Goal: Communication & Community: Answer question/provide support

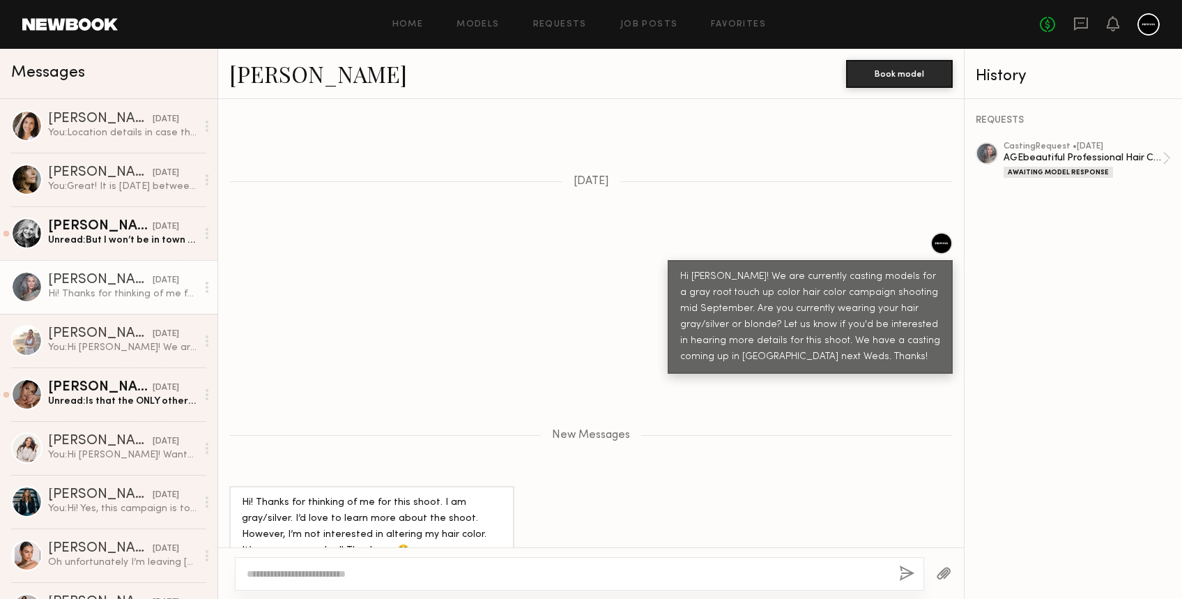
scroll to position [409, 0]
click at [102, 233] on div "[PERSON_NAME]" at bounding box center [100, 227] width 105 height 14
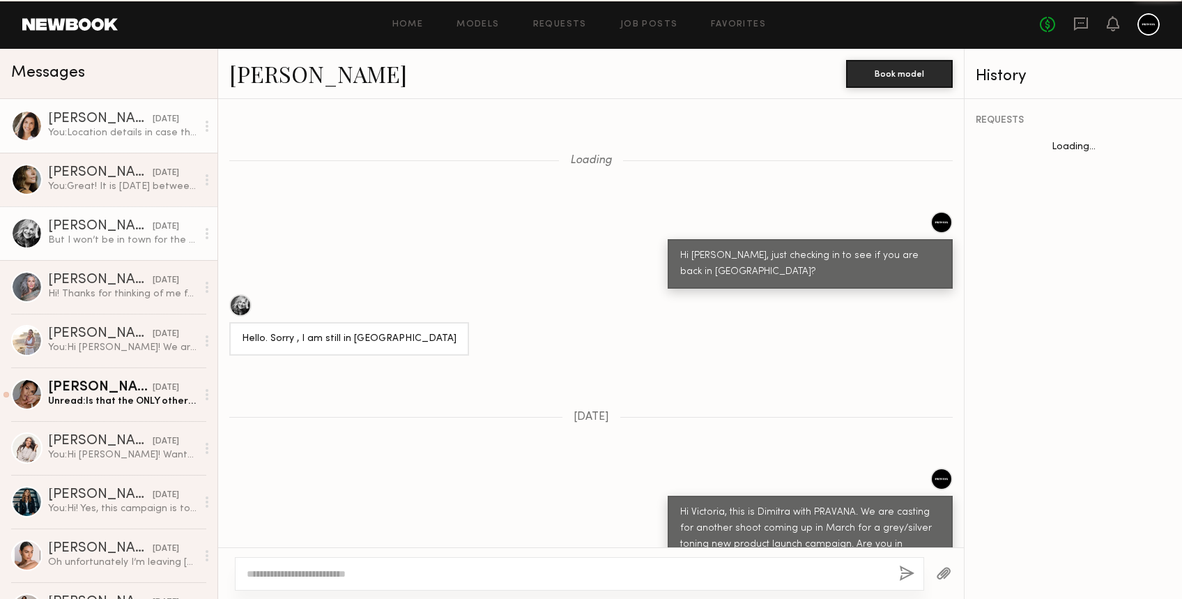
scroll to position [1254, 0]
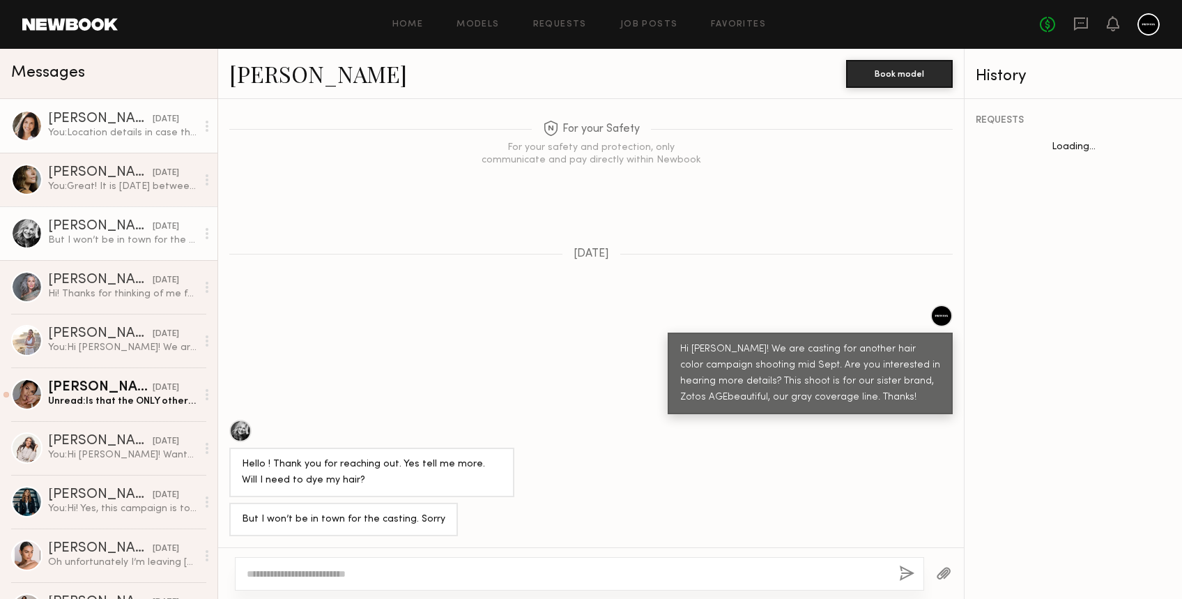
click at [113, 124] on div "[PERSON_NAME]" at bounding box center [100, 119] width 105 height 14
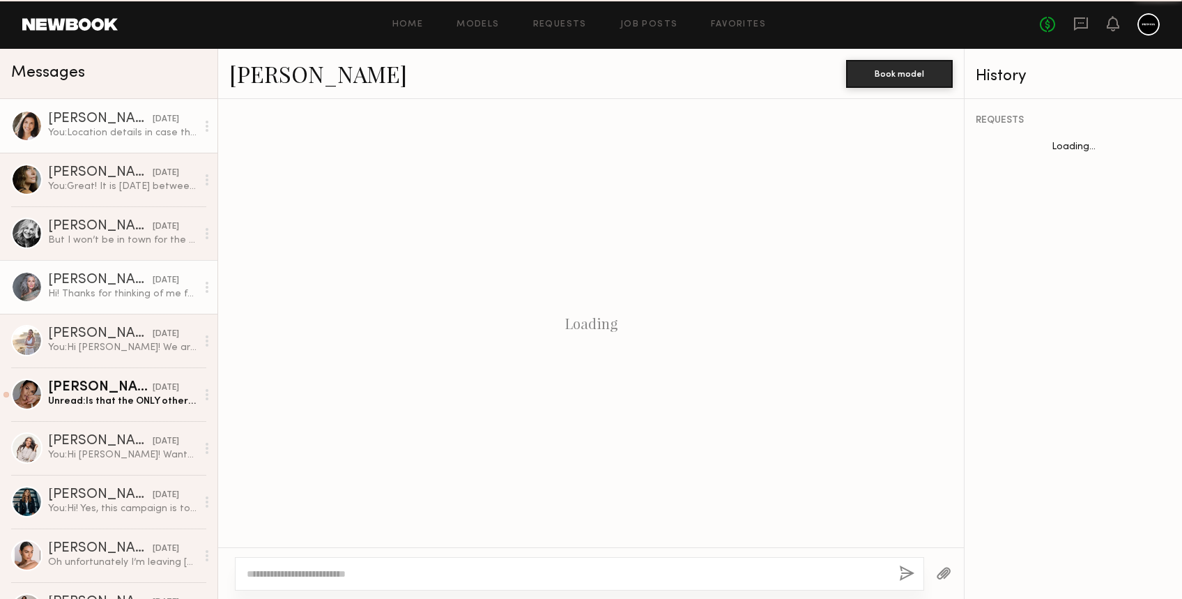
scroll to position [1104, 0]
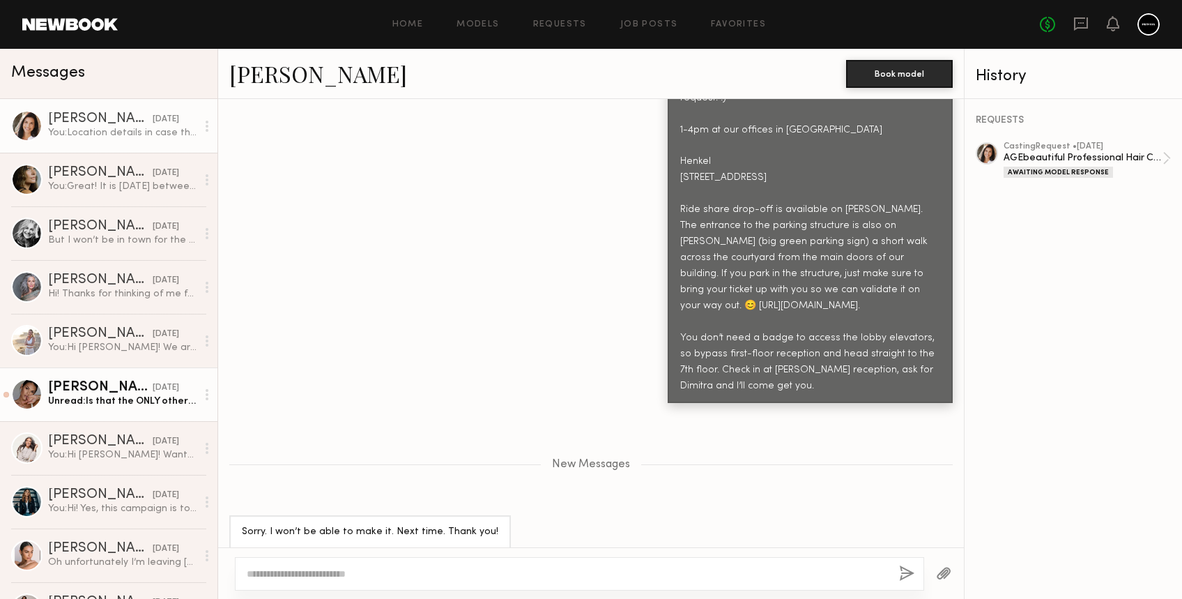
click at [159, 406] on div "Unread: Is that the ONLY other day?????" at bounding box center [122, 400] width 148 height 13
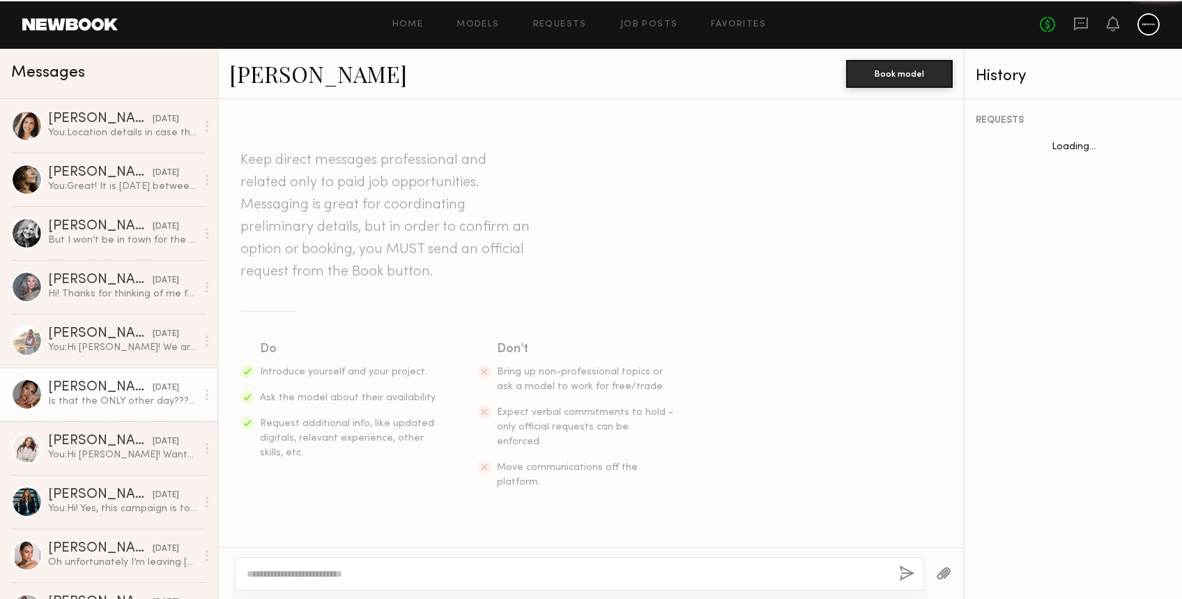
scroll to position [1359, 0]
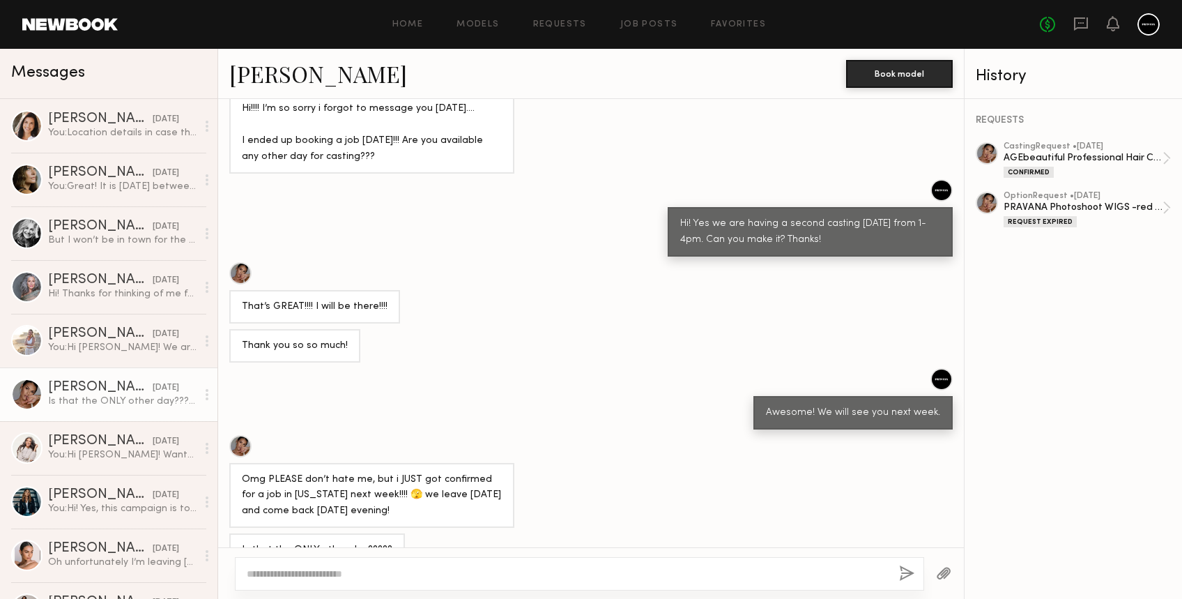
click at [353, 574] on textarea at bounding box center [567, 574] width 641 height 14
type textarea "**********"
click at [903, 569] on button "button" at bounding box center [906, 573] width 15 height 17
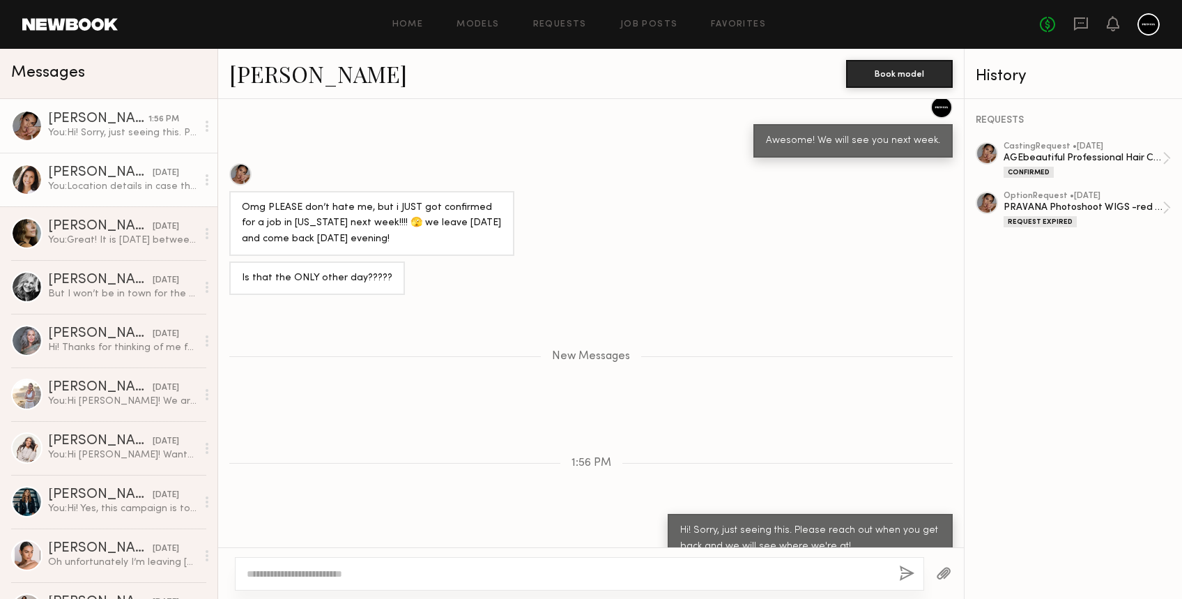
click at [74, 180] on div "[PERSON_NAME]" at bounding box center [100, 173] width 105 height 14
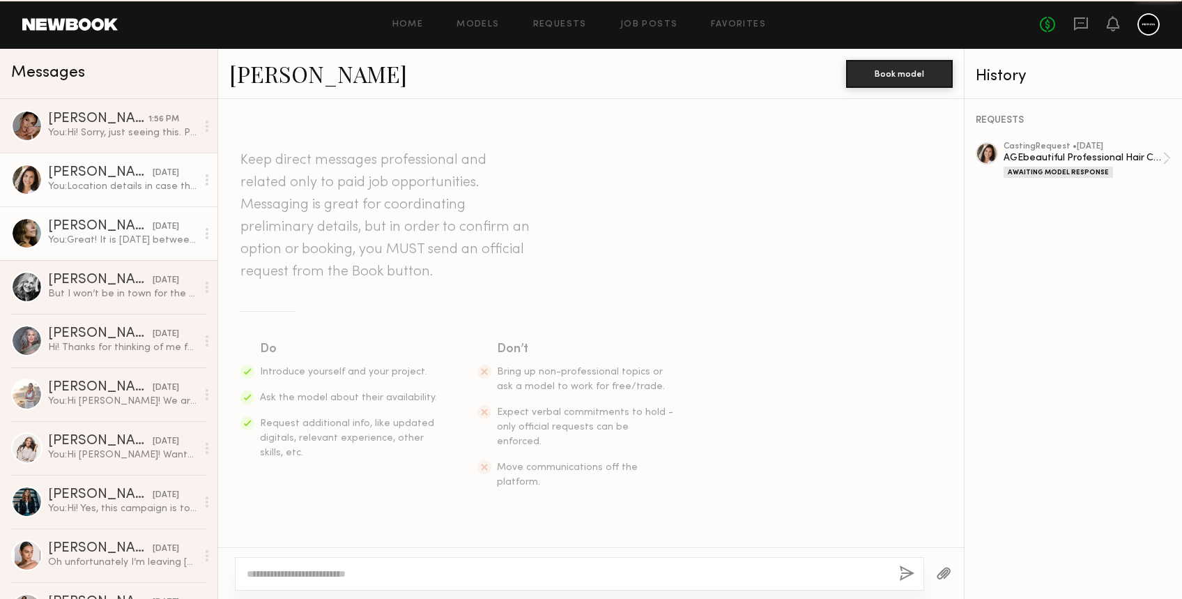
scroll to position [1104, 0]
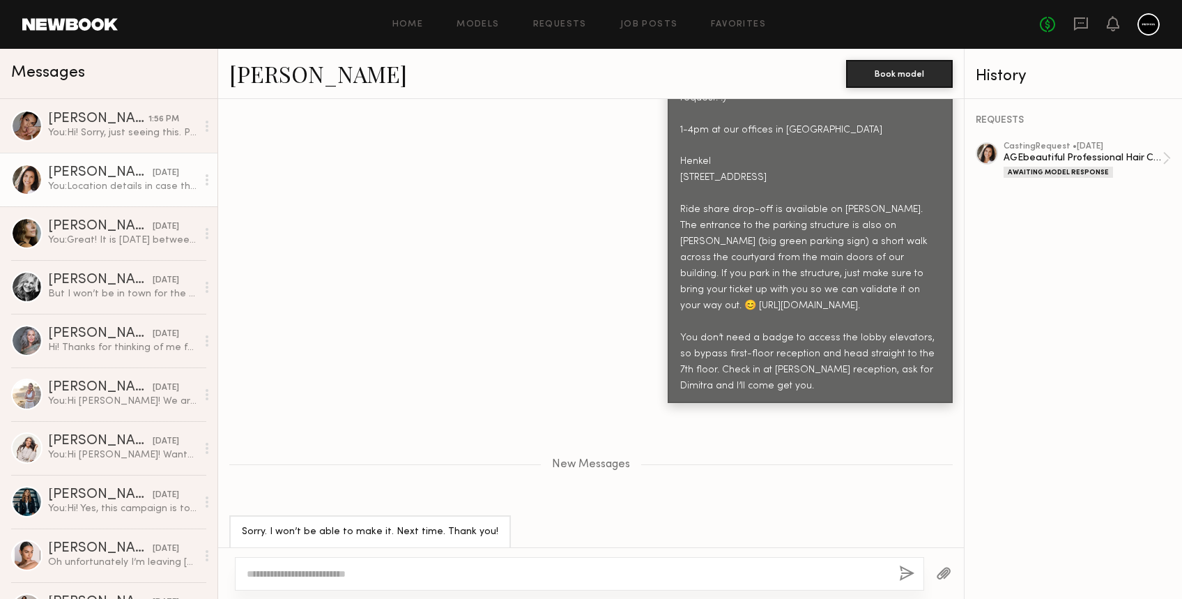
click at [358, 568] on textarea at bounding box center [567, 574] width 641 height 14
click at [567, 22] on link "Requests" at bounding box center [560, 24] width 54 height 9
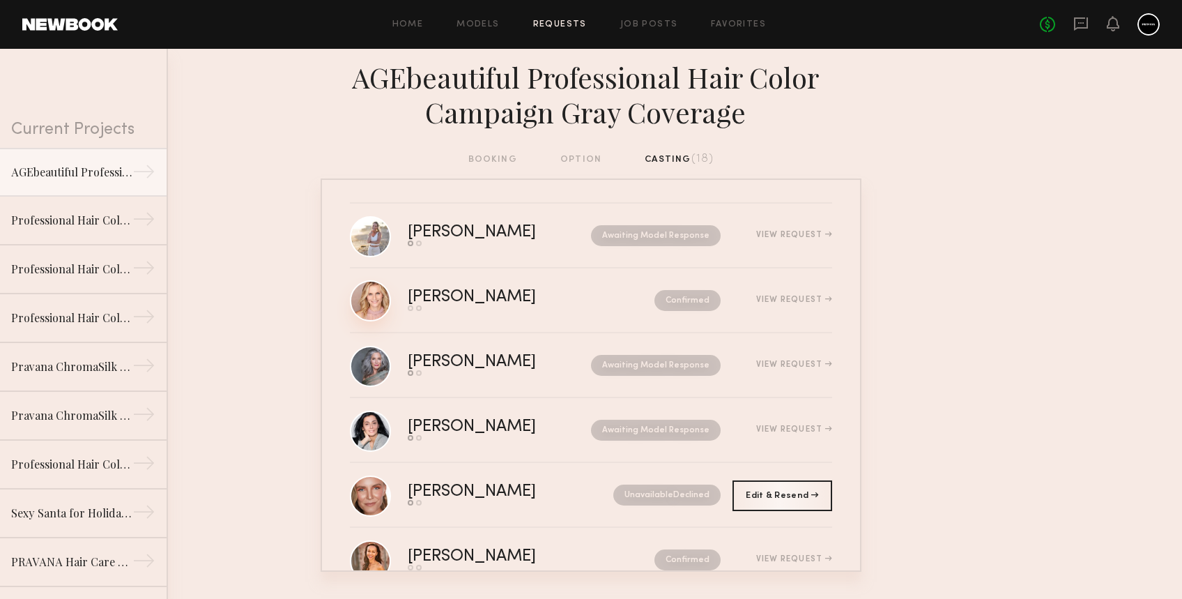
click at [363, 298] on link at bounding box center [370, 300] width 41 height 41
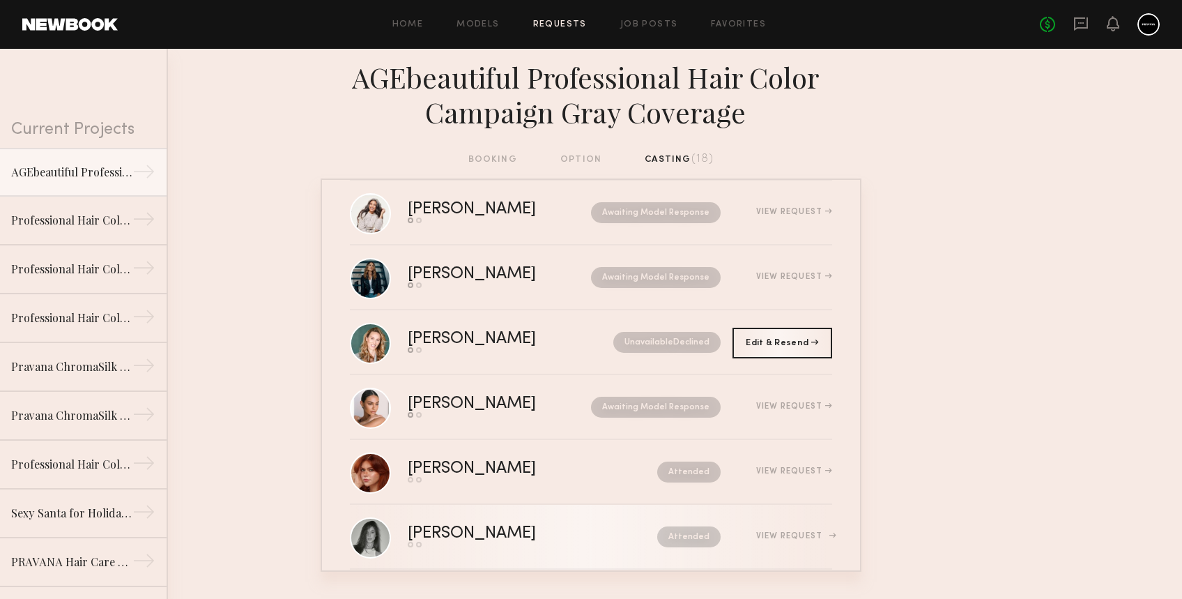
scroll to position [447, 0]
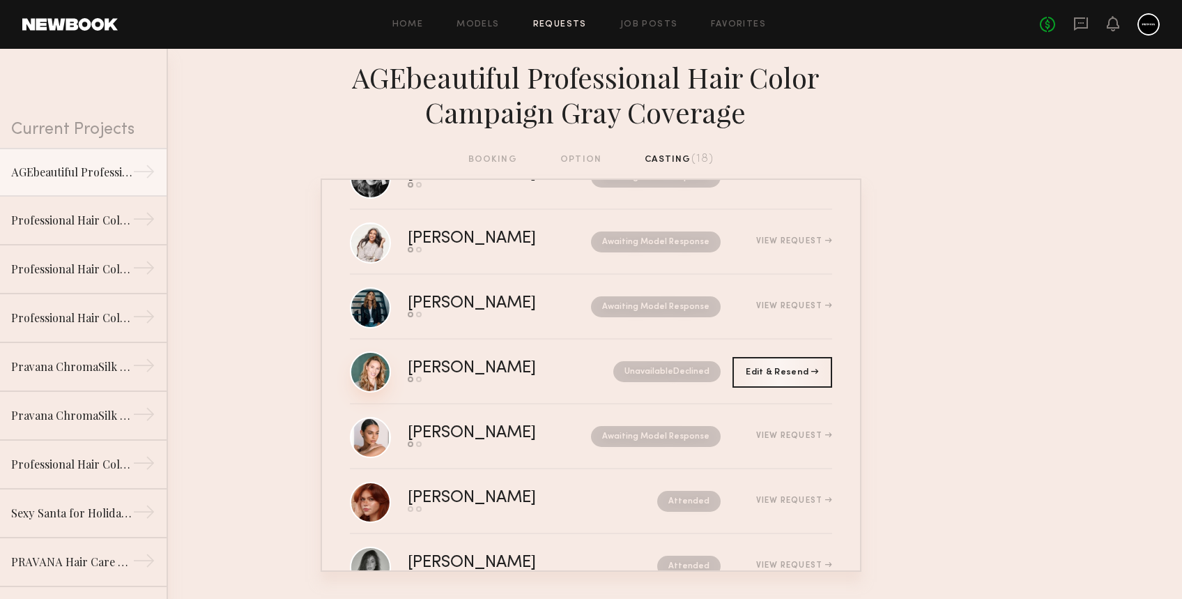
click at [381, 365] on link at bounding box center [370, 371] width 41 height 41
click at [1089, 22] on div "No fees up to $5,000" at bounding box center [1100, 24] width 120 height 22
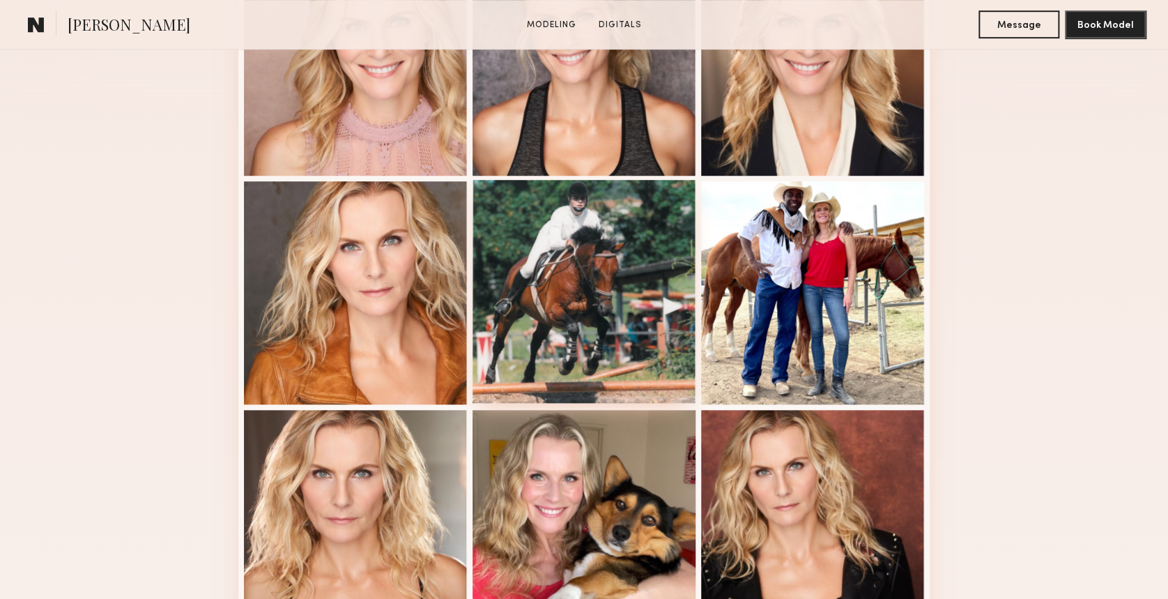
scroll to position [464, 0]
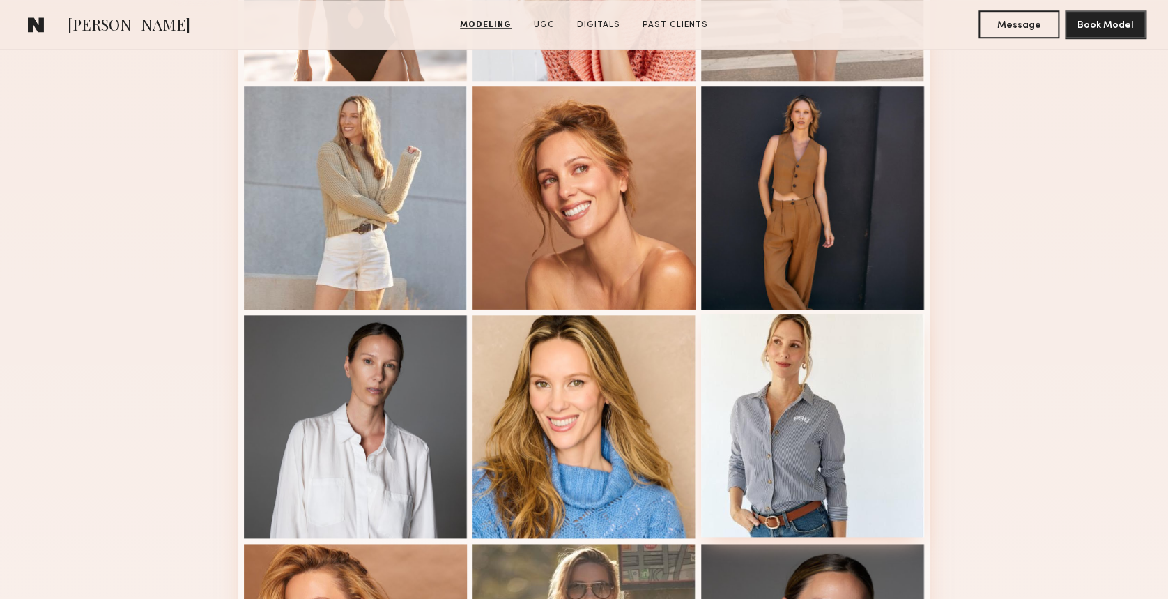
scroll to position [558, 0]
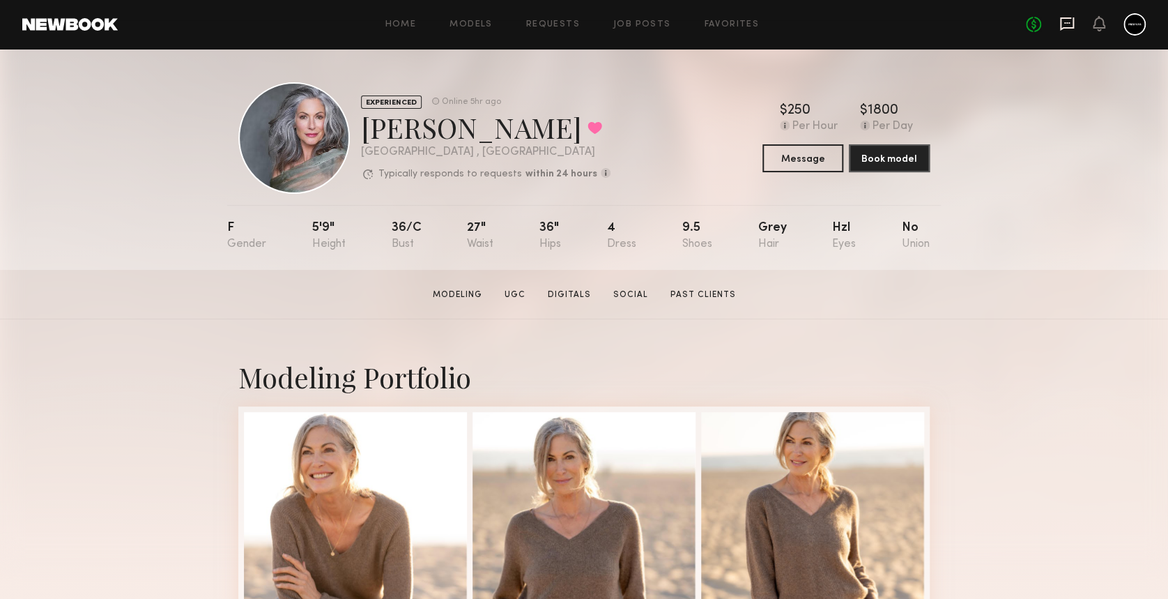
click at [1068, 24] on icon at bounding box center [1066, 23] width 15 height 15
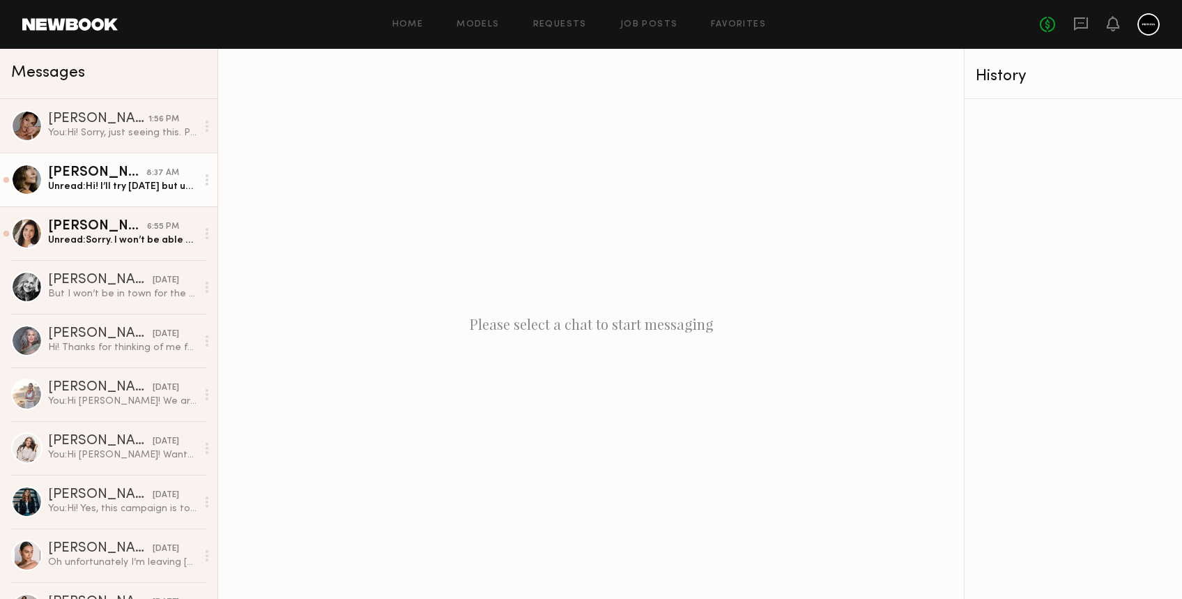
click at [118, 170] on div "[PERSON_NAME]" at bounding box center [97, 173] width 98 height 14
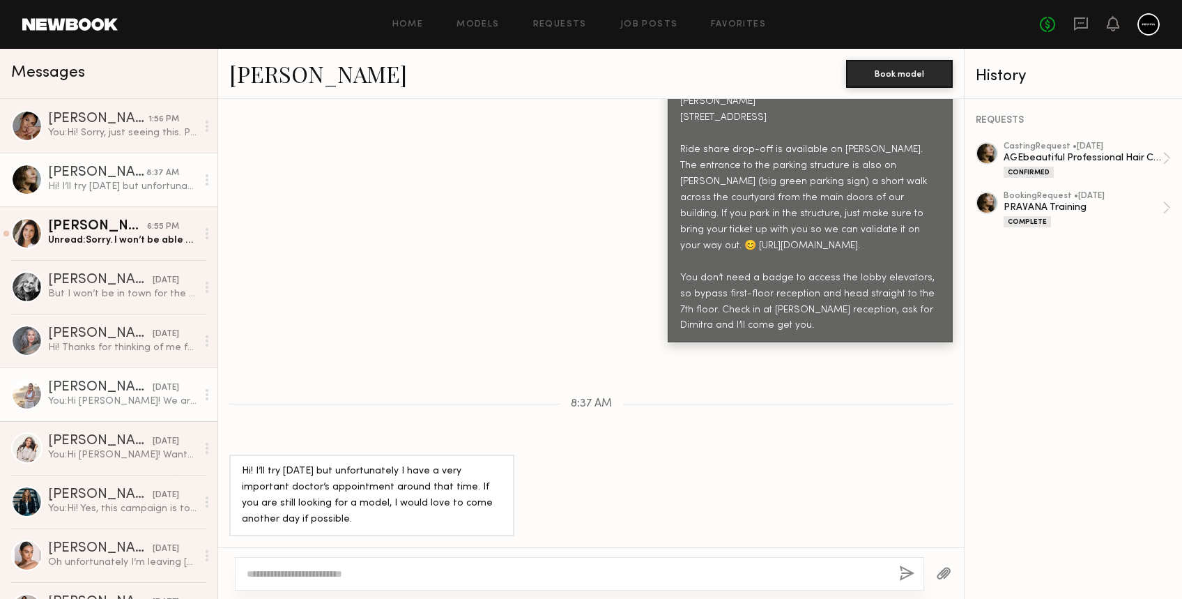
click at [113, 410] on link "Joyce V. 08/21/2025 You: Hi Joyce! We are currently casting models for a gray r…" at bounding box center [108, 394] width 217 height 54
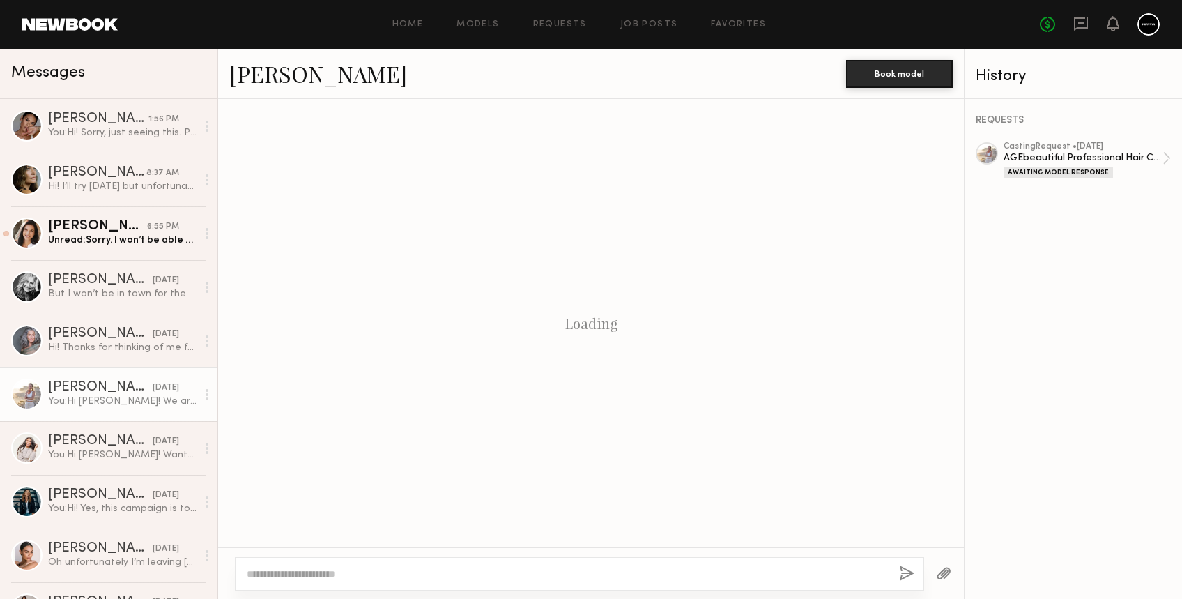
scroll to position [198, 0]
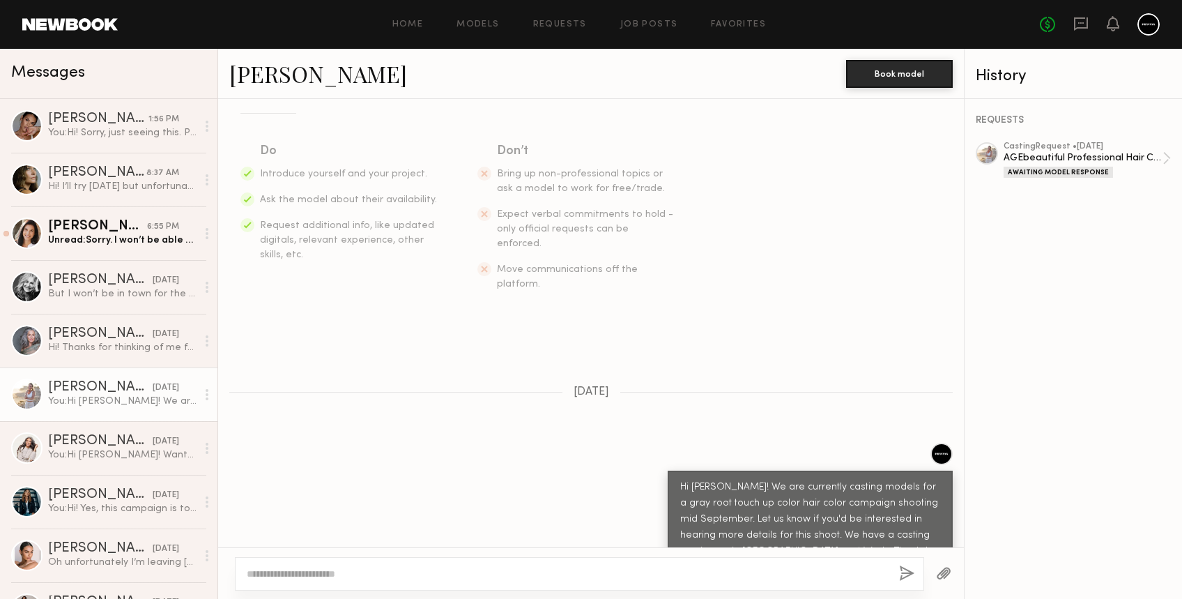
click at [233, 78] on link "[PERSON_NAME]" at bounding box center [318, 74] width 178 height 30
click at [512, 574] on textarea at bounding box center [567, 574] width 641 height 14
type textarea "**********"
click at [907, 570] on button "button" at bounding box center [906, 573] width 15 height 17
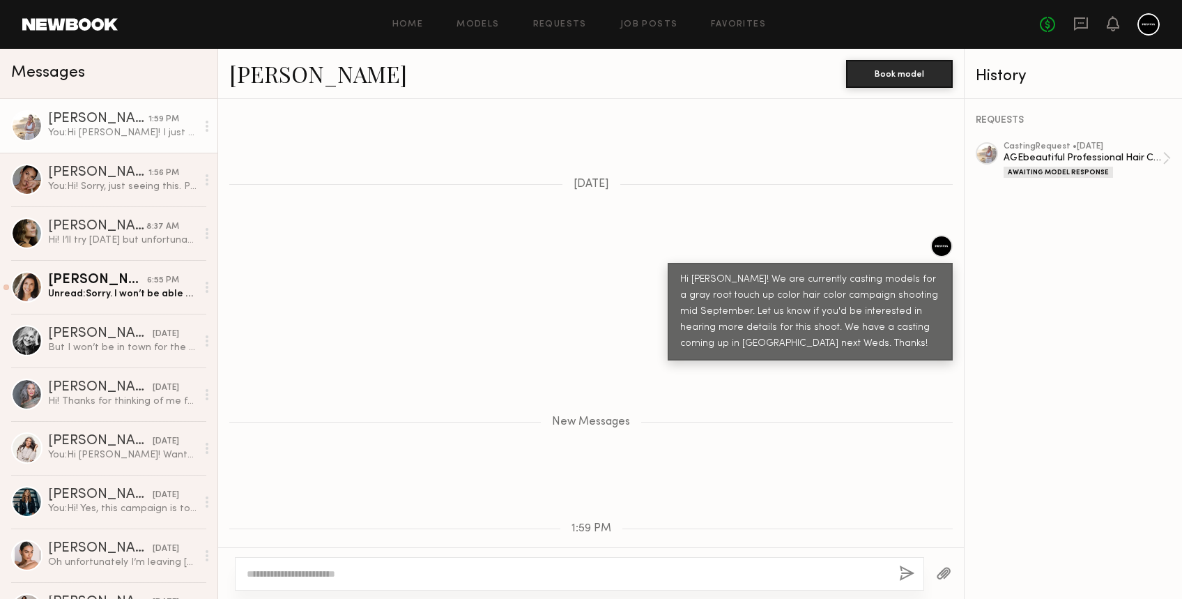
scroll to position [377, 0]
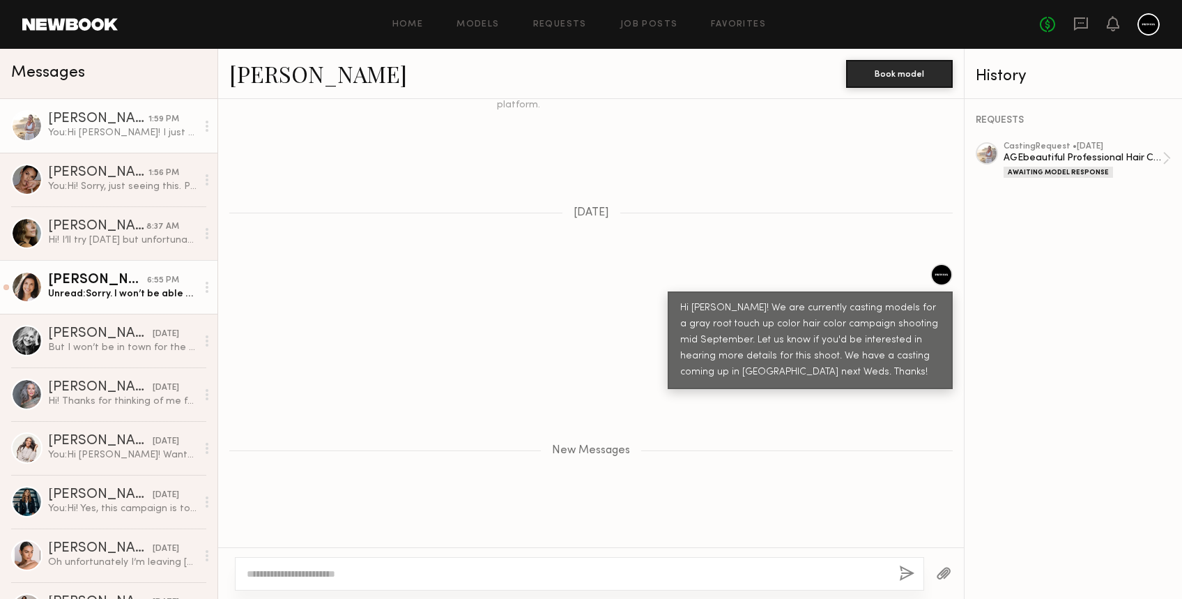
drag, startPoint x: 110, startPoint y: 286, endPoint x: 200, endPoint y: 278, distance: 90.3
click at [110, 286] on div "[PERSON_NAME]" at bounding box center [97, 280] width 99 height 14
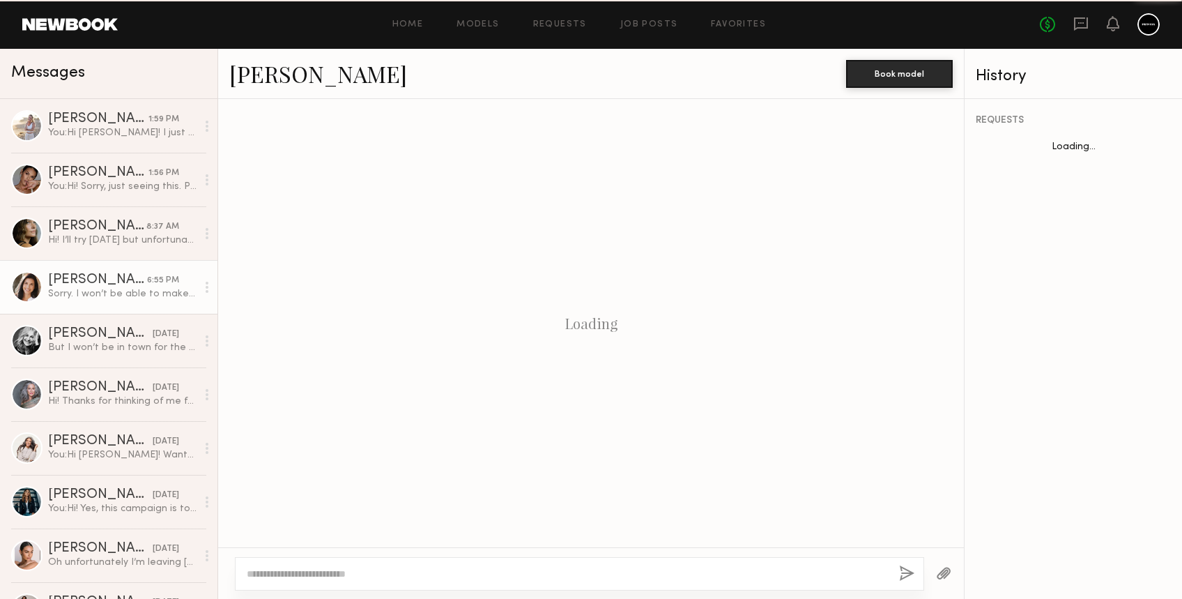
scroll to position [996, 0]
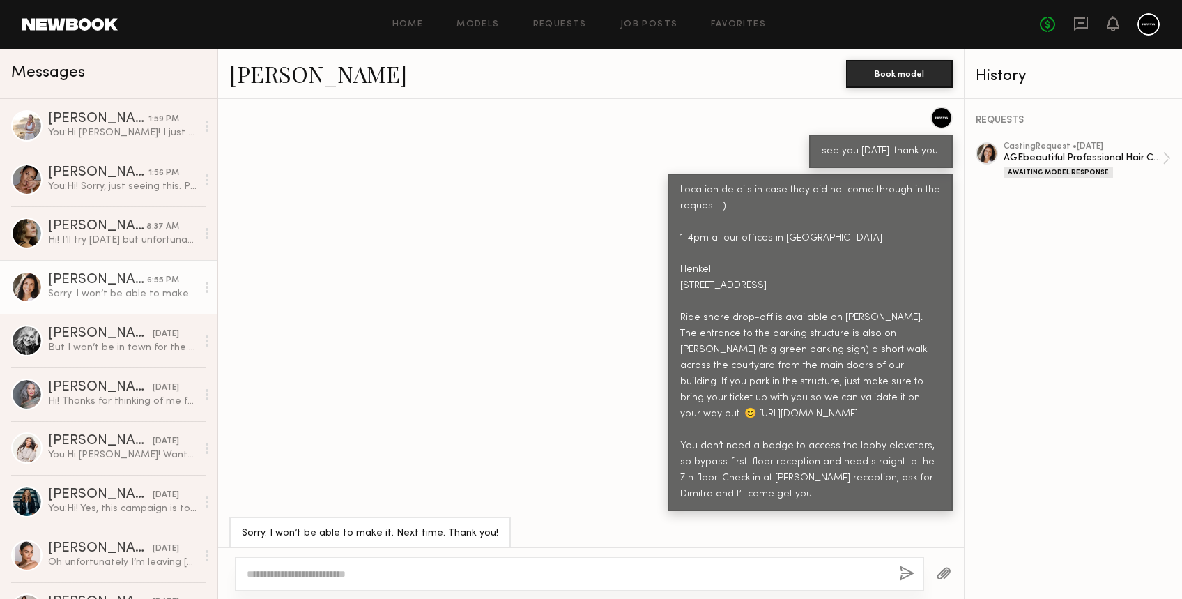
click at [277, 72] on link "[PERSON_NAME]" at bounding box center [318, 74] width 178 height 30
drag, startPoint x: 121, startPoint y: 240, endPoint x: 132, endPoint y: 254, distance: 18.0
click at [121, 240] on div "Hi! I’ll try today but unfortunately I have a very important doctor’s appointme…" at bounding box center [122, 239] width 148 height 13
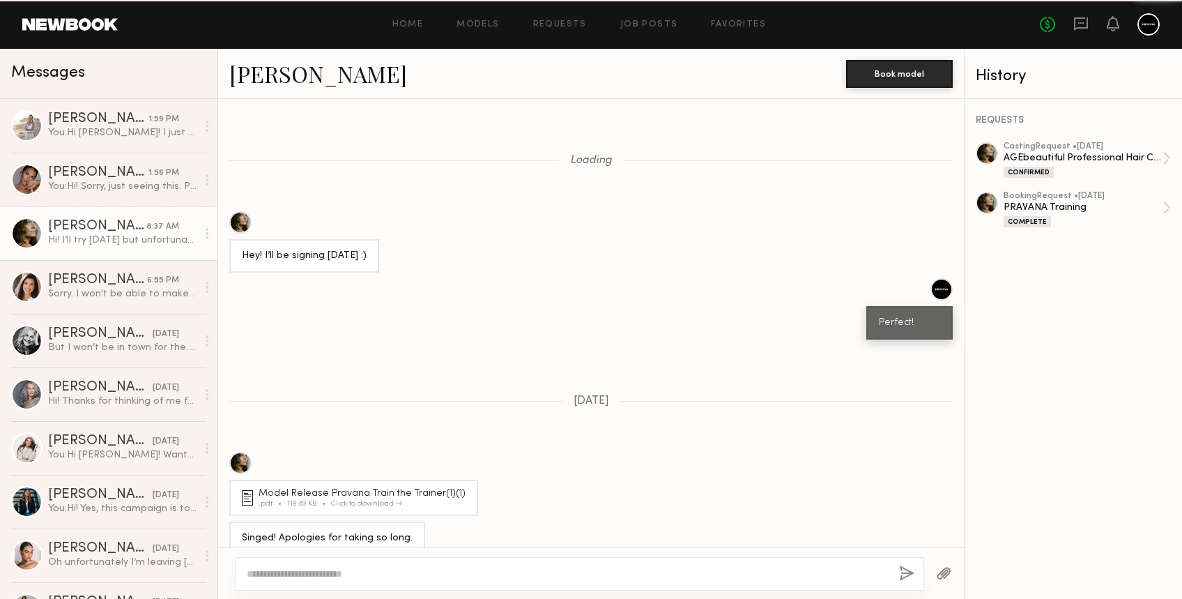
scroll to position [1595, 0]
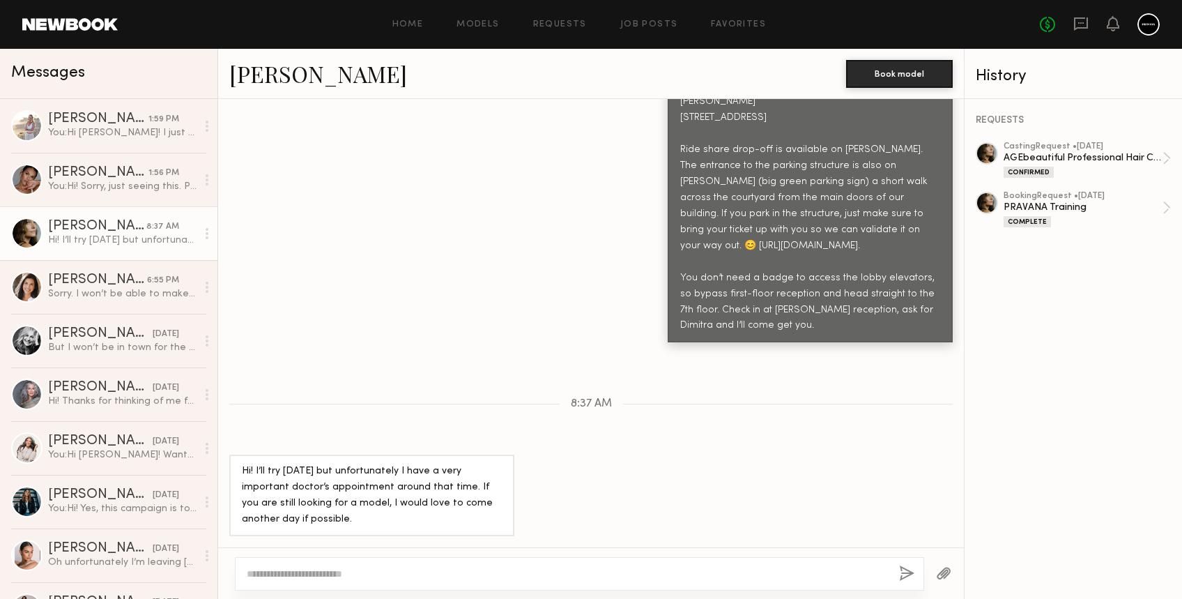
click at [391, 569] on textarea at bounding box center [567, 574] width 641 height 14
type textarea "**********"
click at [909, 570] on button "button" at bounding box center [906, 573] width 15 height 17
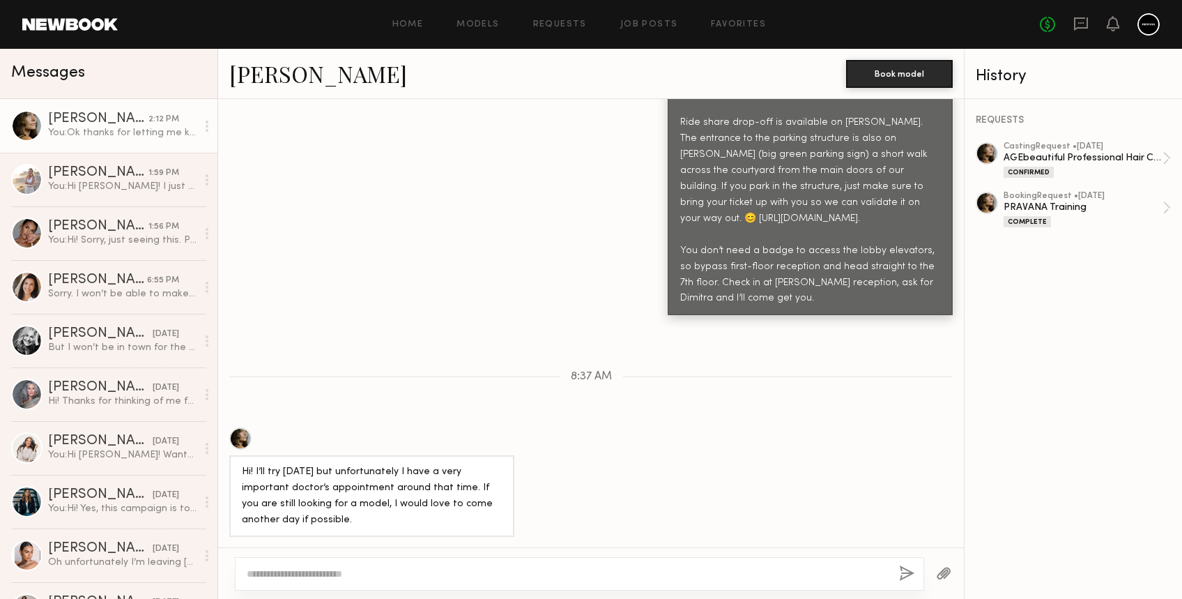
scroll to position [1785, 0]
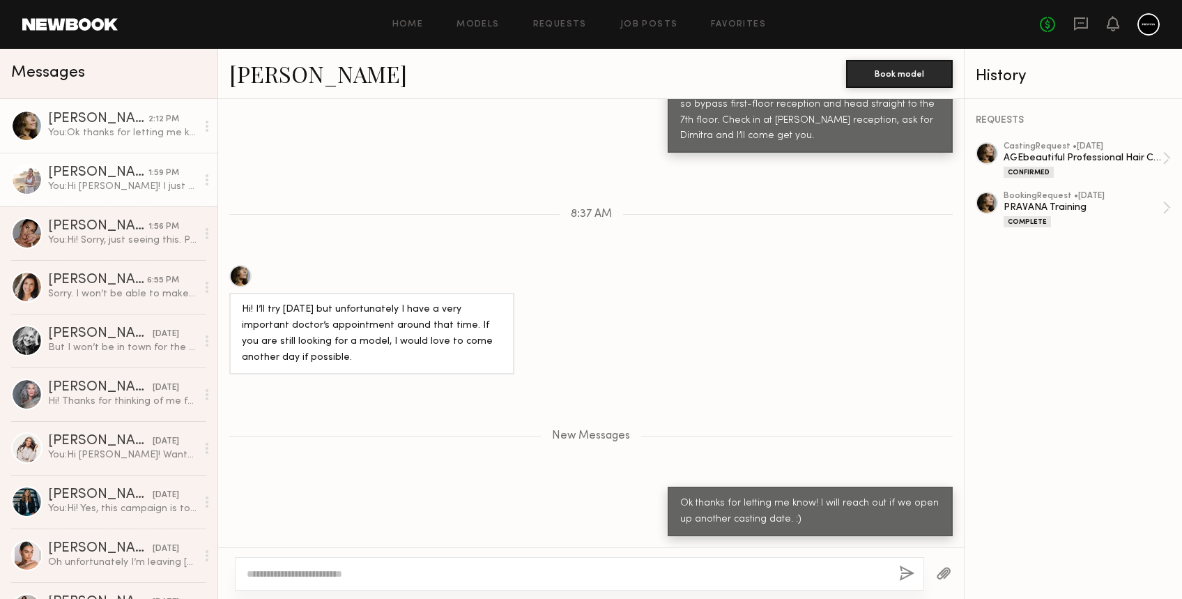
click at [68, 178] on div "[PERSON_NAME]" at bounding box center [98, 173] width 100 height 14
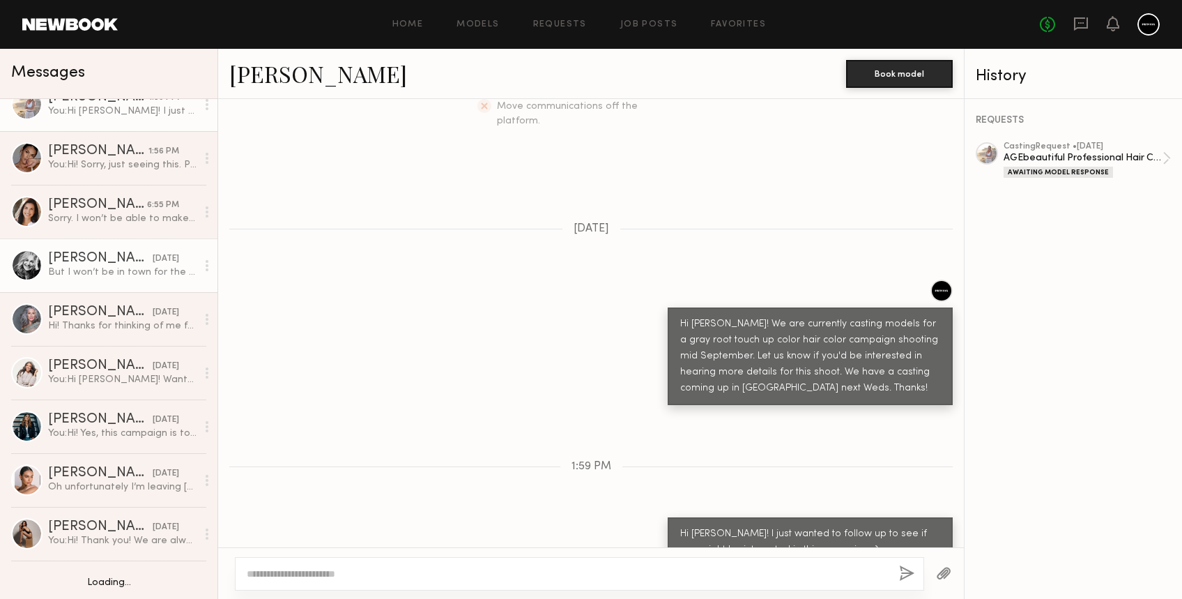
scroll to position [93, 0]
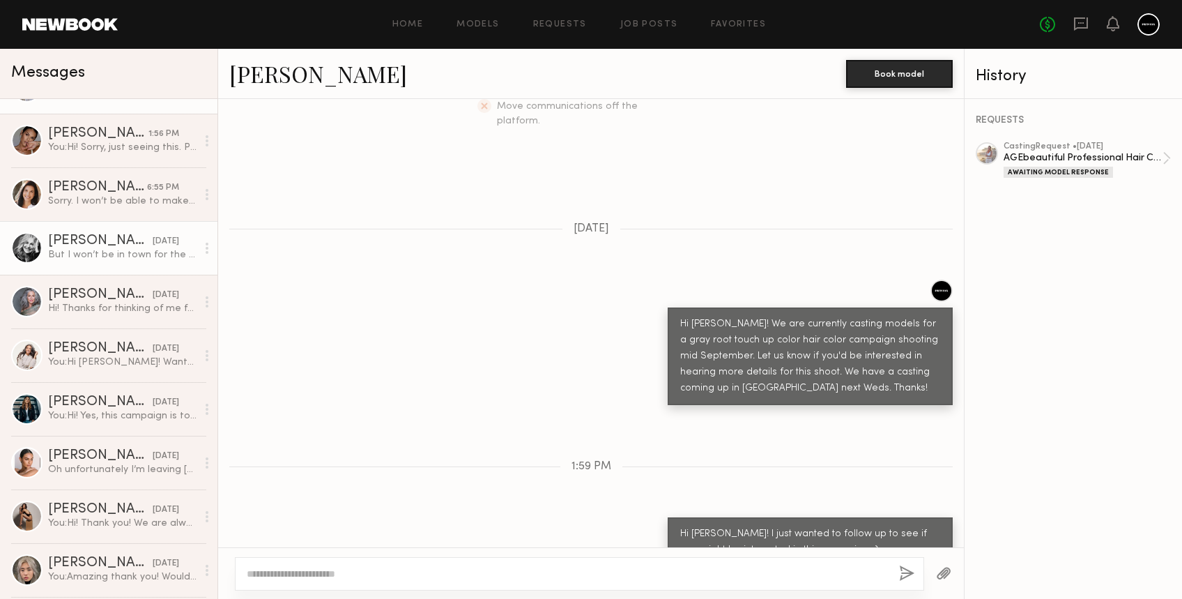
click at [114, 347] on div "[PERSON_NAME]" at bounding box center [100, 349] width 105 height 14
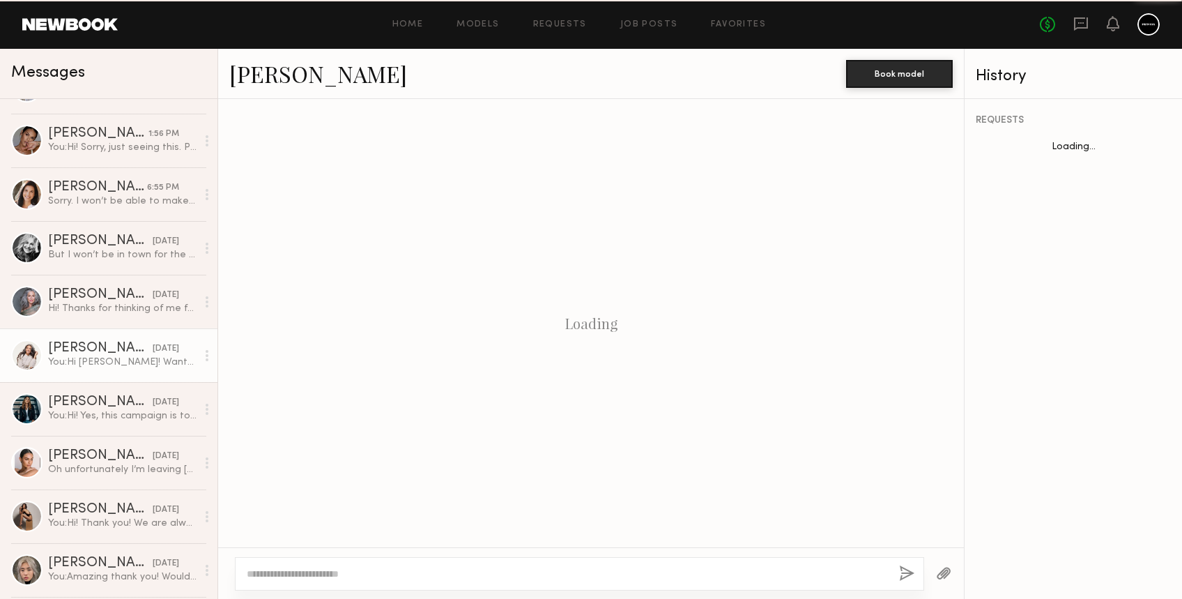
scroll to position [182, 0]
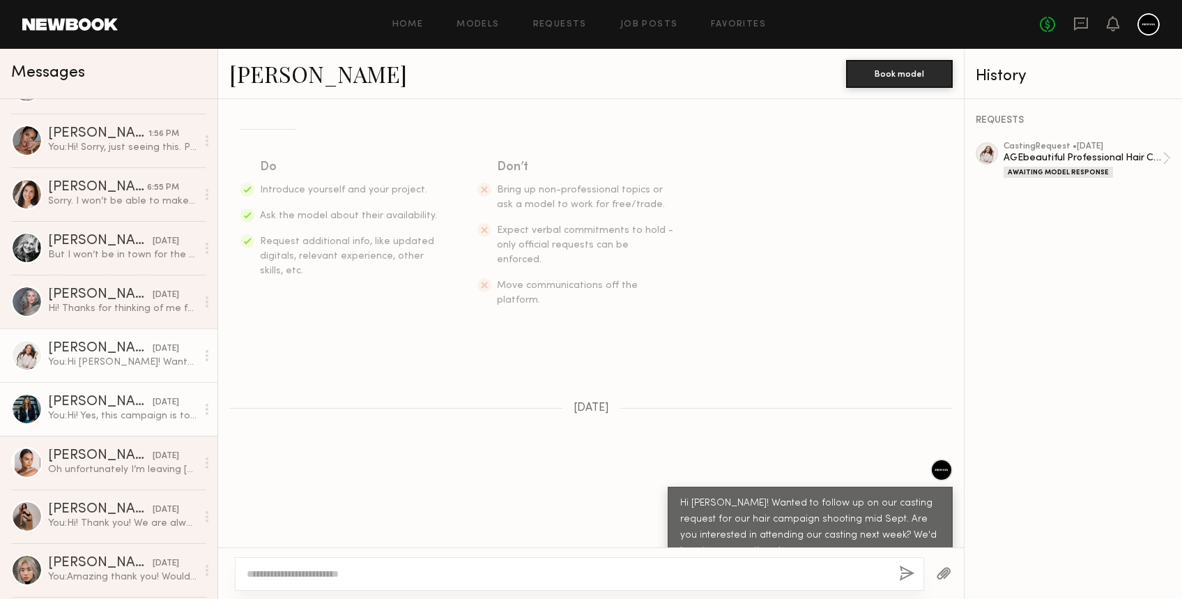
click at [106, 415] on div "You: Hi! Yes, this campaign is to promote a hair color line. :) We will work wi…" at bounding box center [122, 415] width 148 height 13
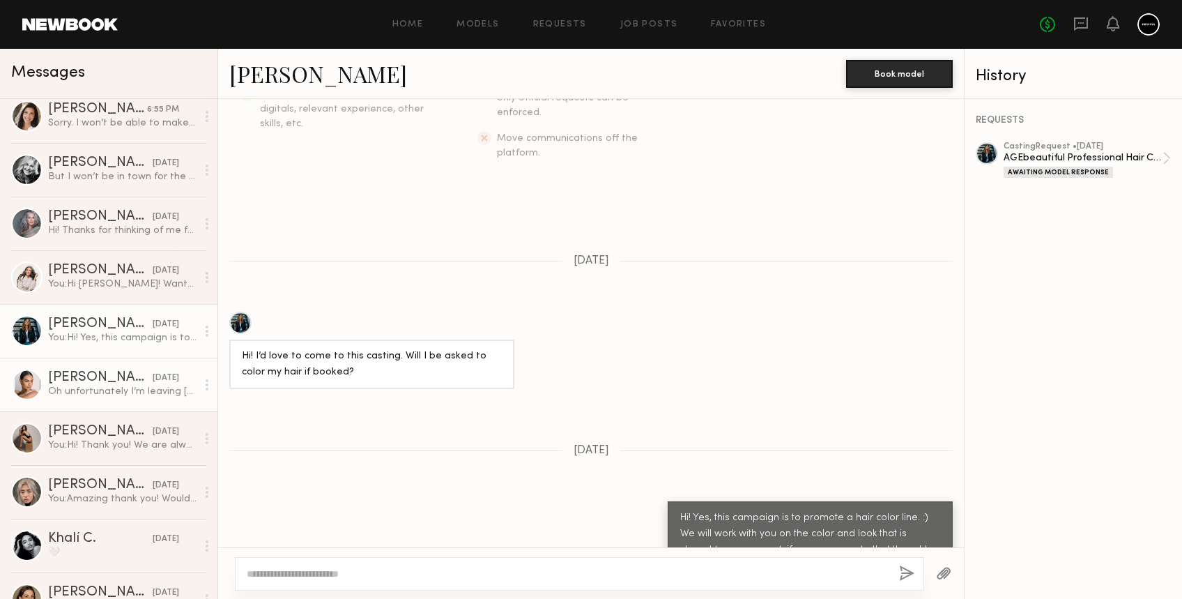
scroll to position [279, 0]
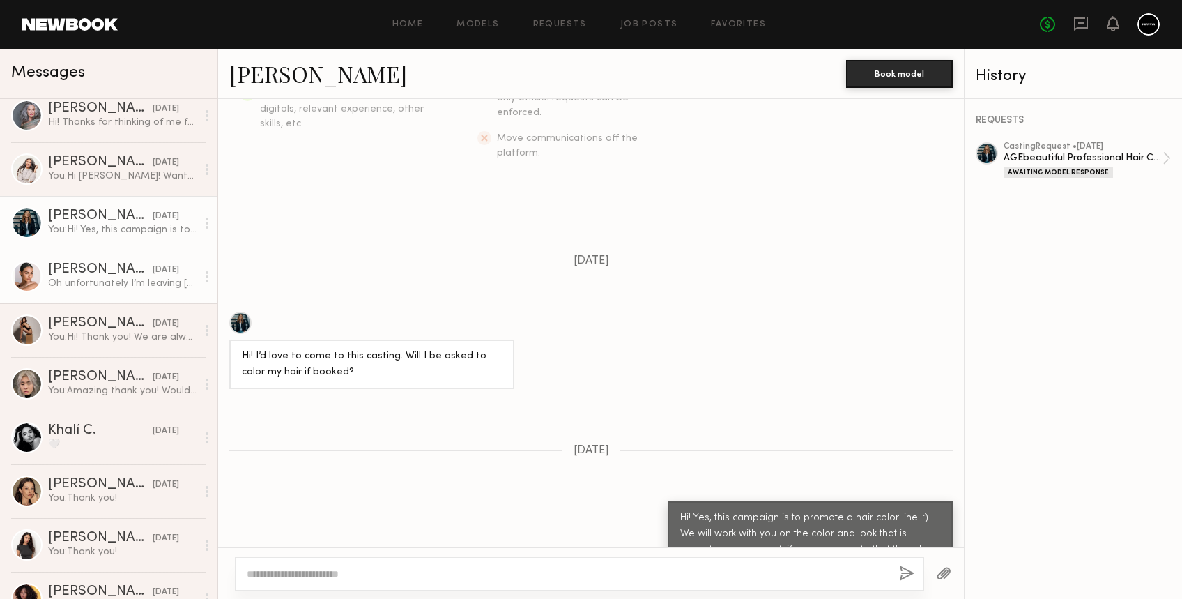
click at [99, 274] on div "Alina Z." at bounding box center [100, 270] width 105 height 14
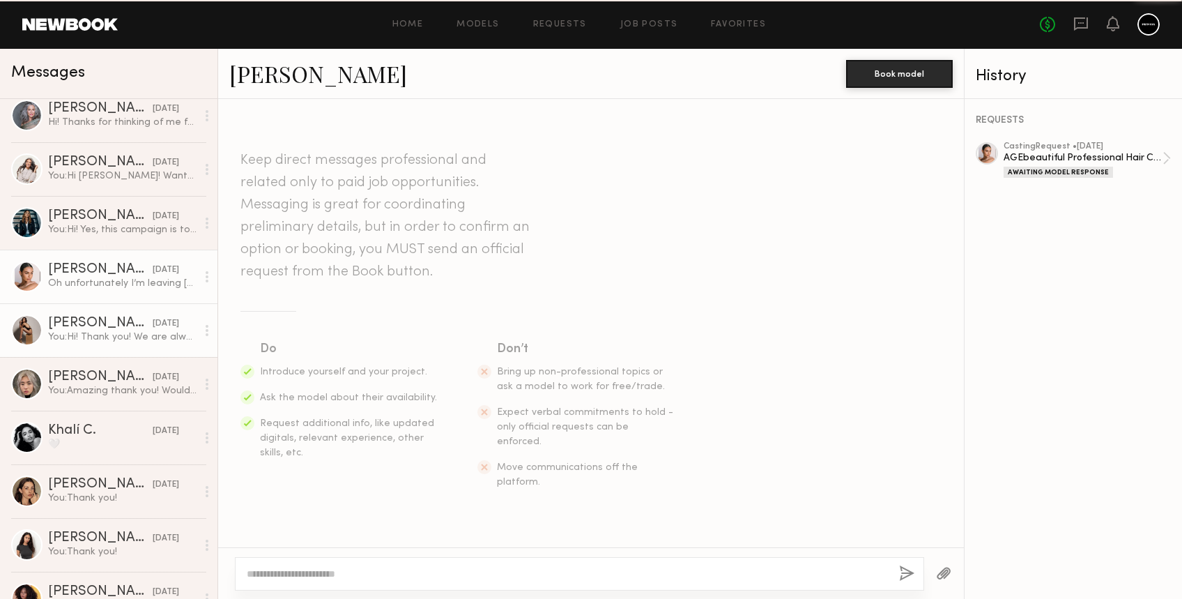
scroll to position [363, 0]
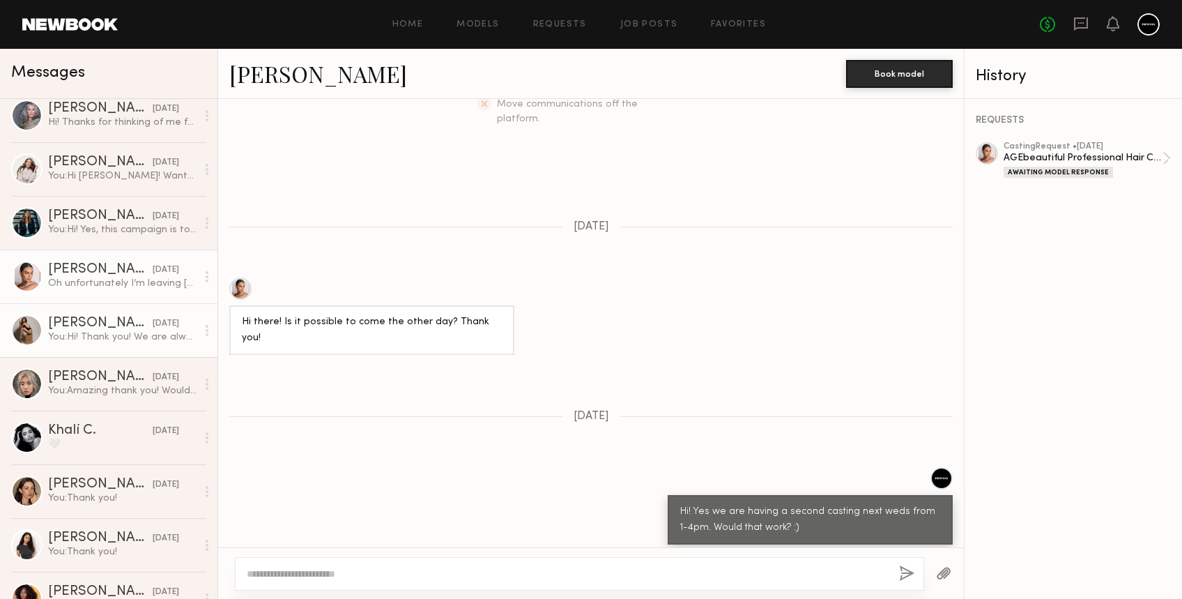
click at [104, 336] on div "You: Hi! Thank you! We are always casting, so we will keep your profile on hand…" at bounding box center [122, 336] width 148 height 13
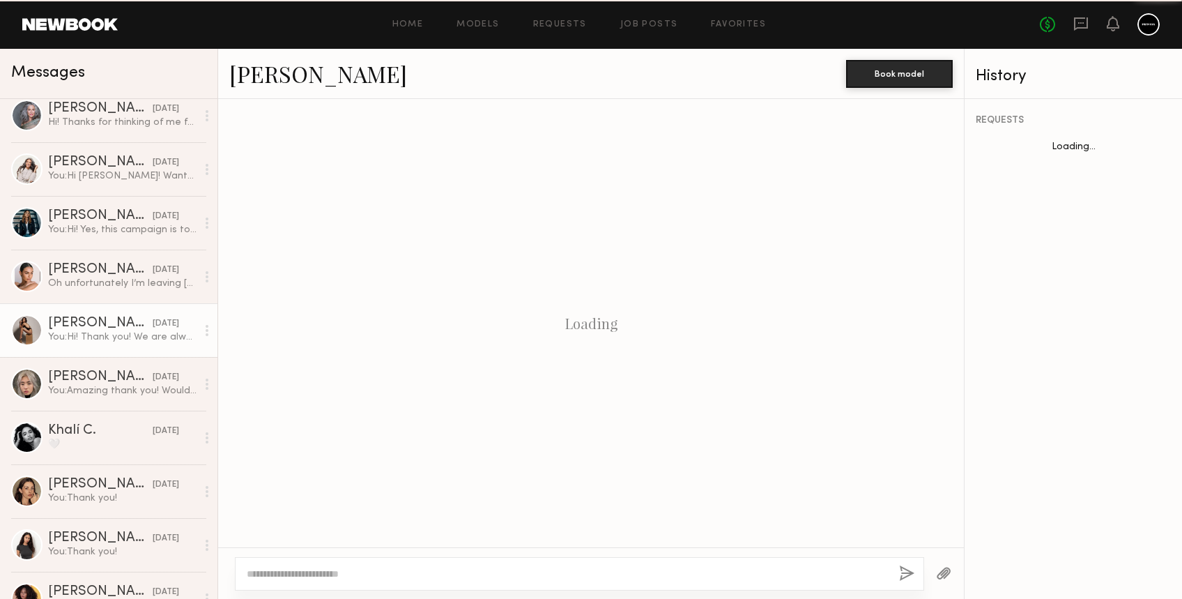
scroll to position [676, 0]
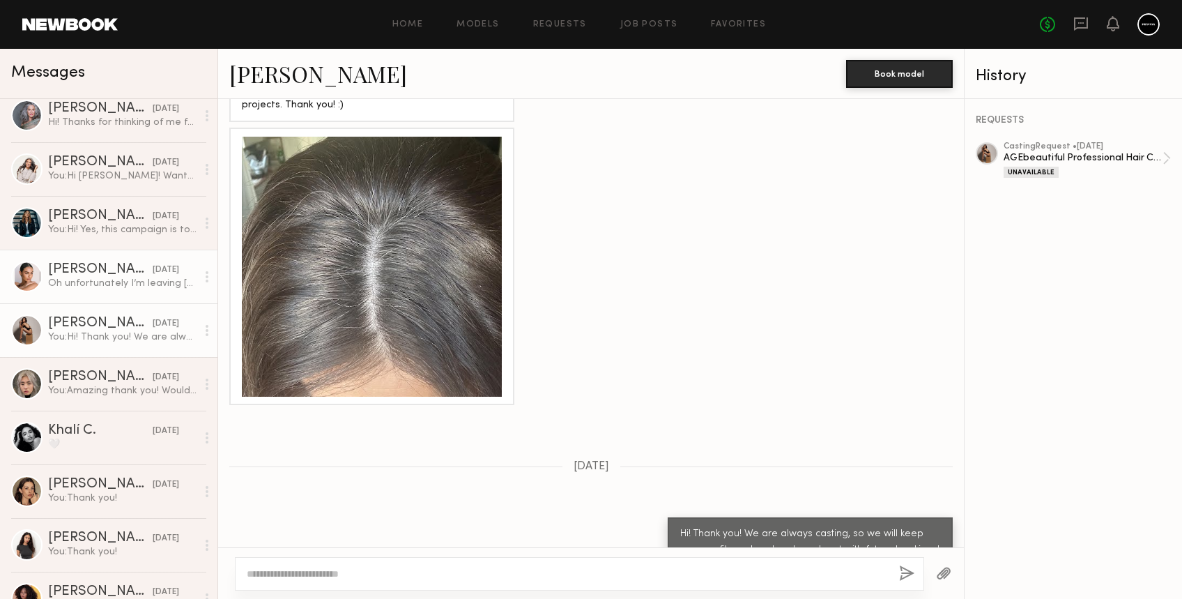
click at [153, 274] on div "[DATE]" at bounding box center [166, 269] width 26 height 13
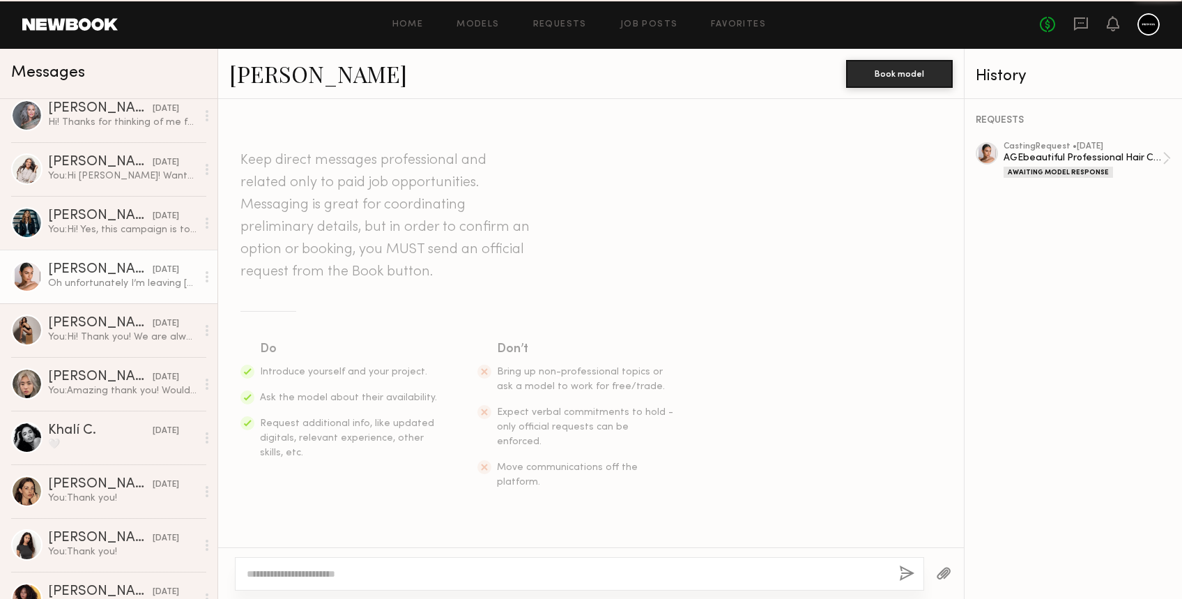
scroll to position [363, 0]
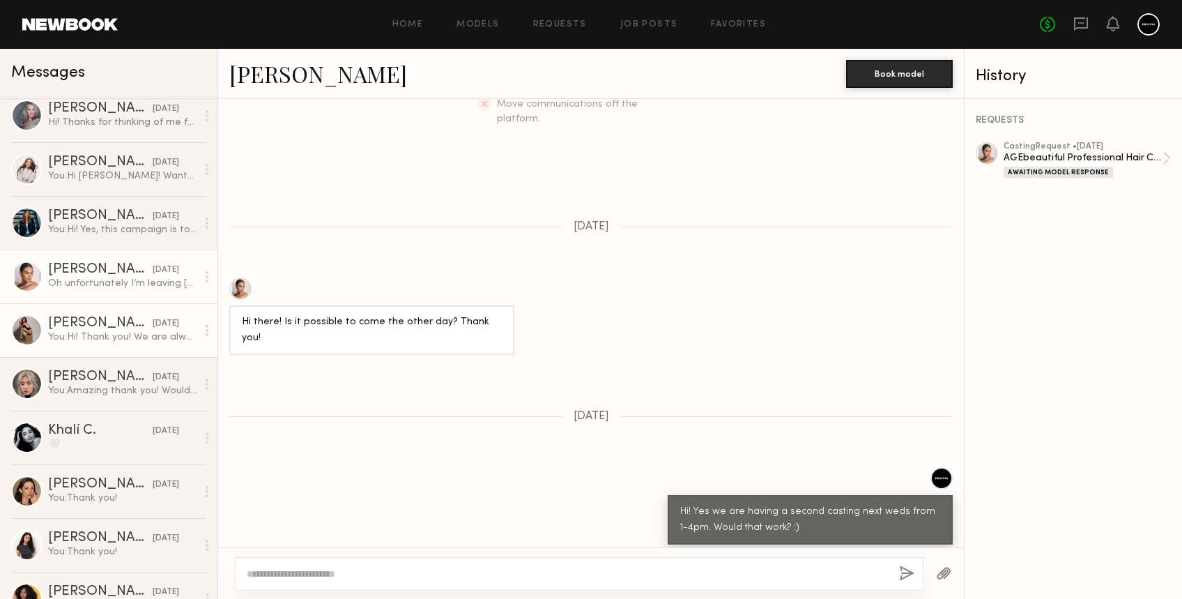
click at [56, 329] on div "Claire A." at bounding box center [100, 323] width 105 height 14
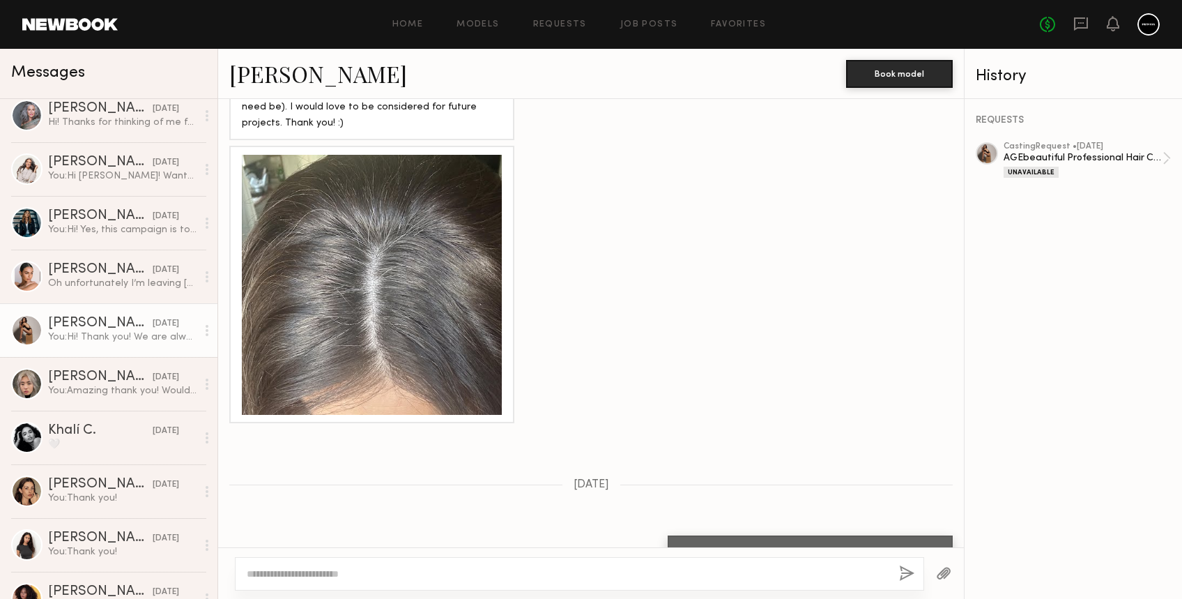
scroll to position [676, 0]
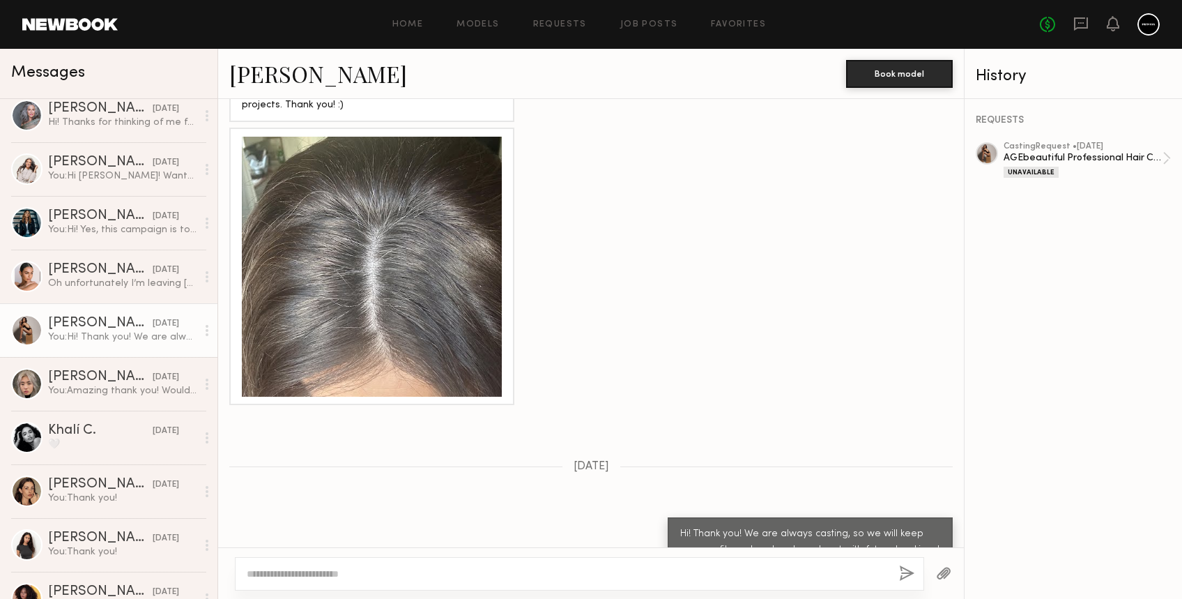
click at [260, 80] on link "Claire A." at bounding box center [318, 74] width 178 height 30
click at [280, 80] on link "Claire A." at bounding box center [318, 74] width 178 height 30
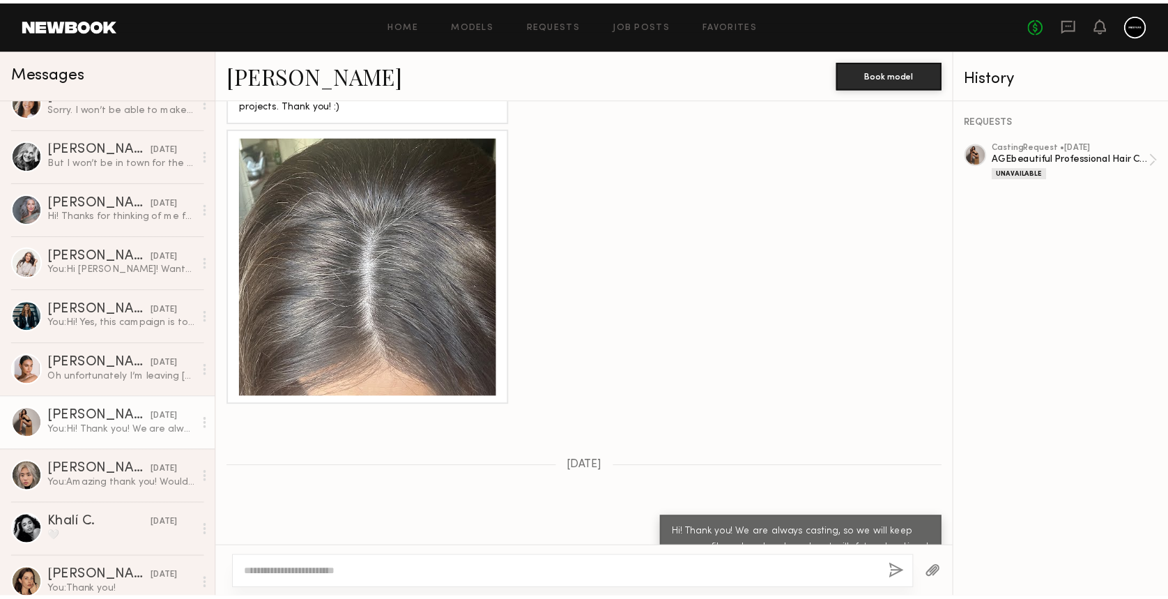
scroll to position [0, 0]
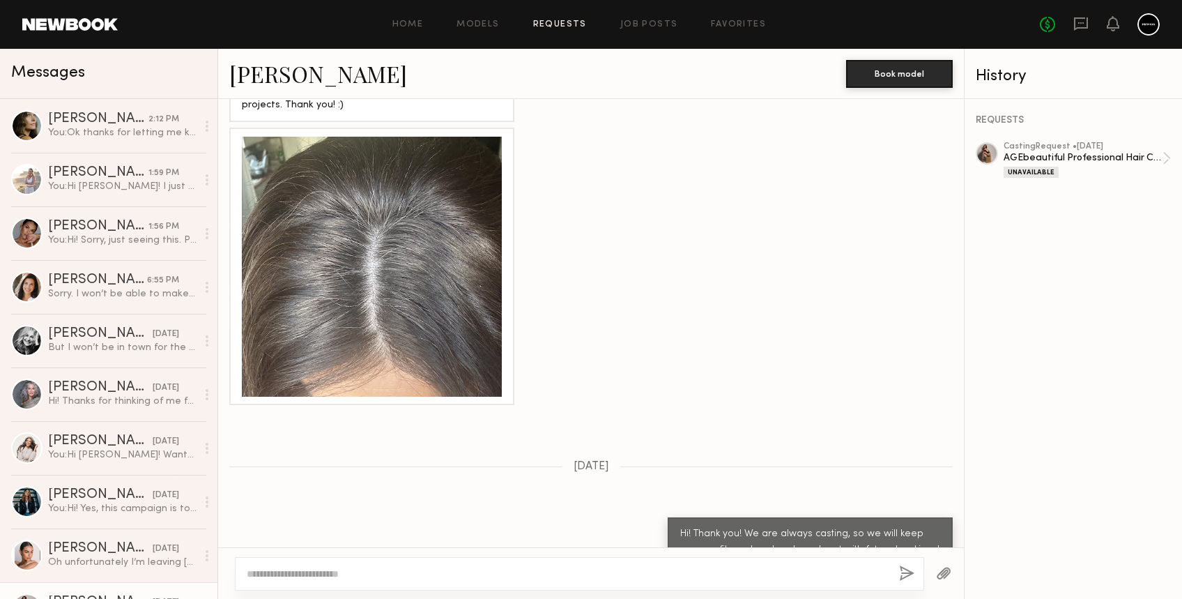
click at [547, 22] on link "Requests" at bounding box center [560, 24] width 54 height 9
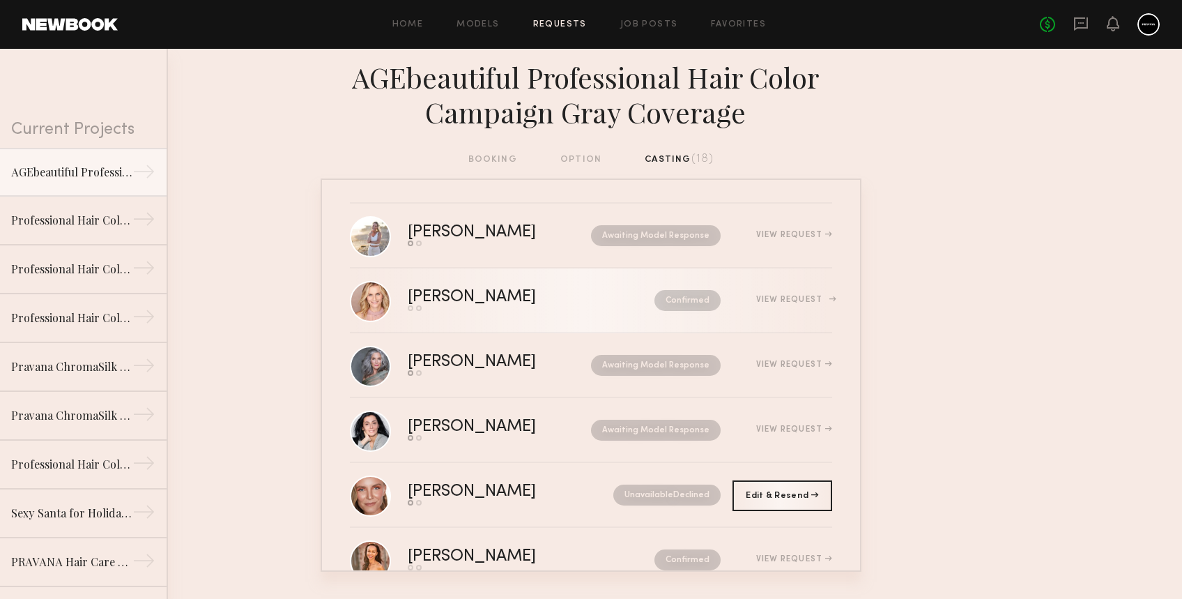
click at [440, 296] on div "[PERSON_NAME]" at bounding box center [501, 297] width 187 height 16
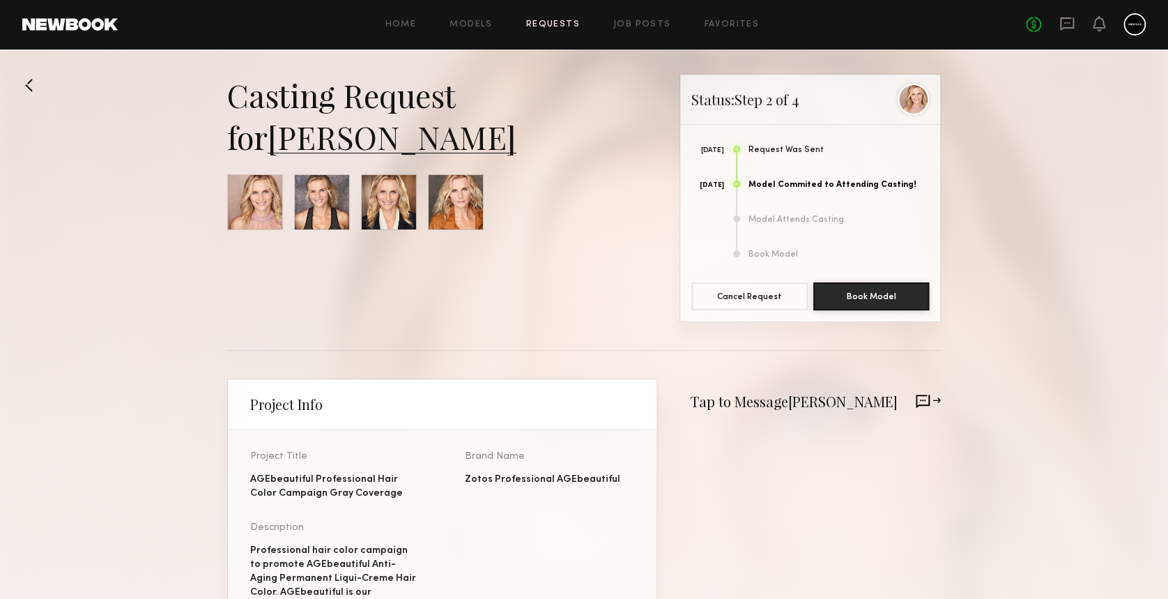
click at [399, 129] on link "[PERSON_NAME]" at bounding box center [392, 137] width 249 height 42
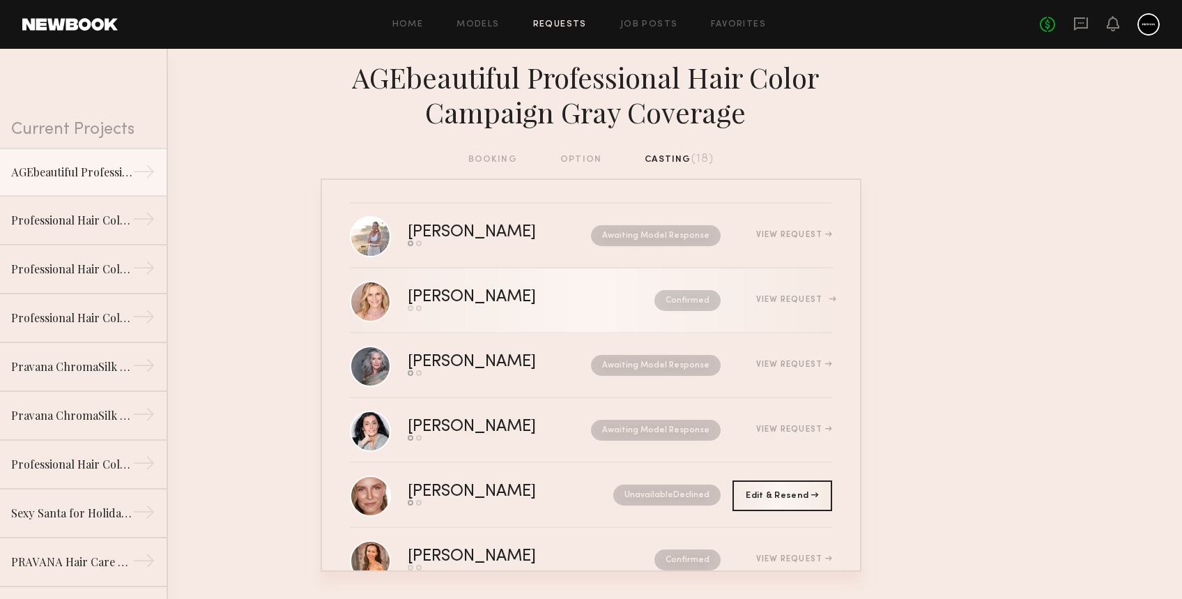
click at [443, 302] on div "[PERSON_NAME]" at bounding box center [501, 297] width 187 height 16
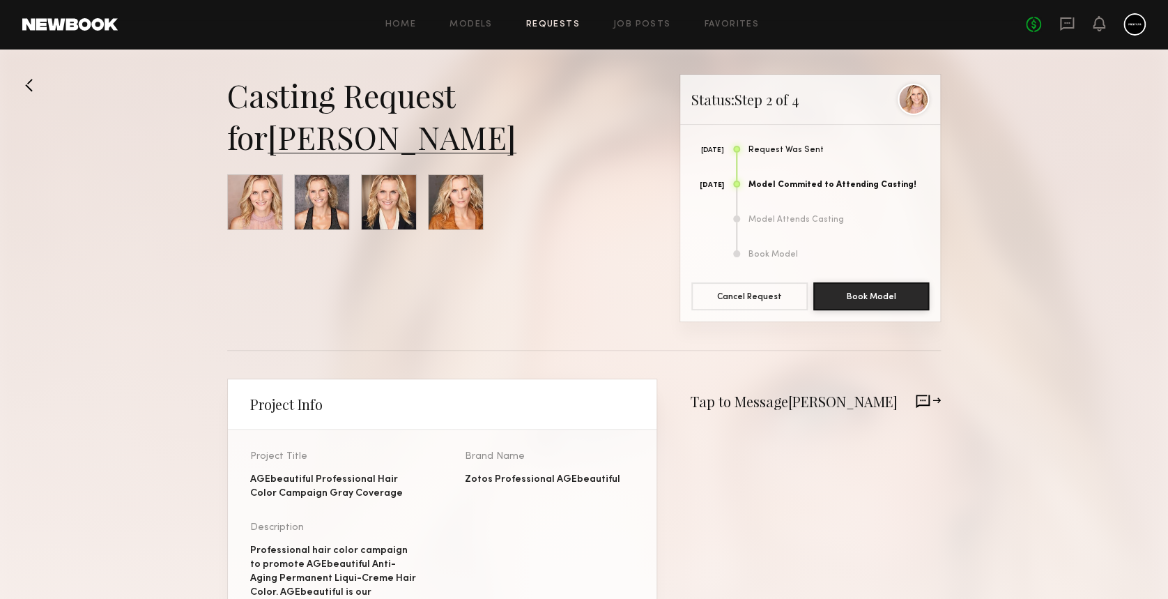
click at [344, 138] on link "[PERSON_NAME]" at bounding box center [392, 137] width 249 height 42
click at [24, 90] on button at bounding box center [33, 85] width 22 height 22
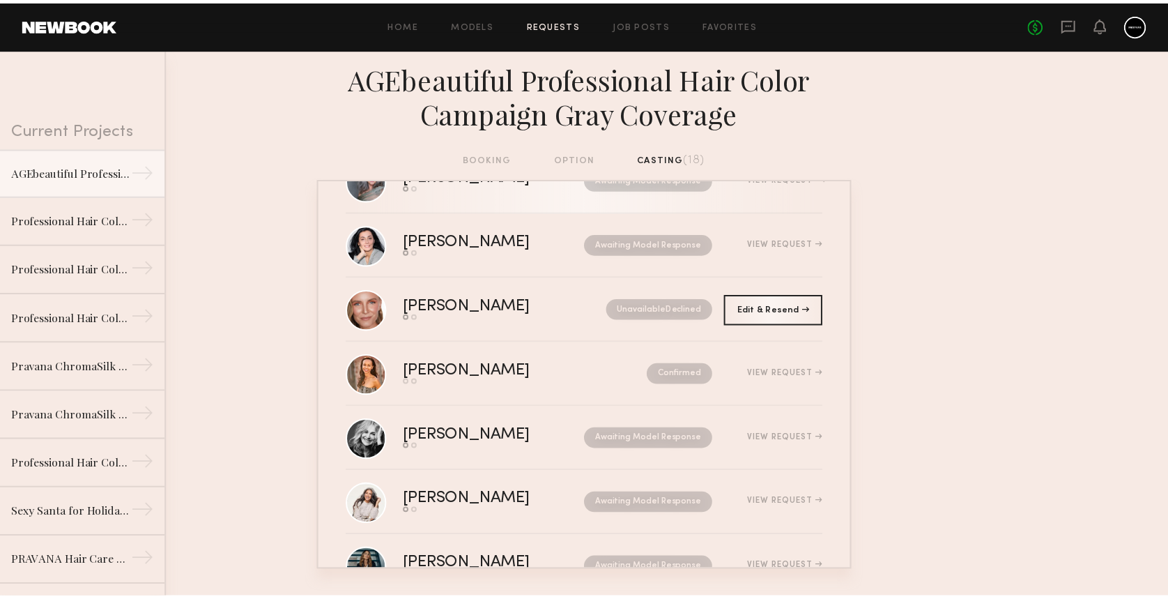
scroll to position [279, 0]
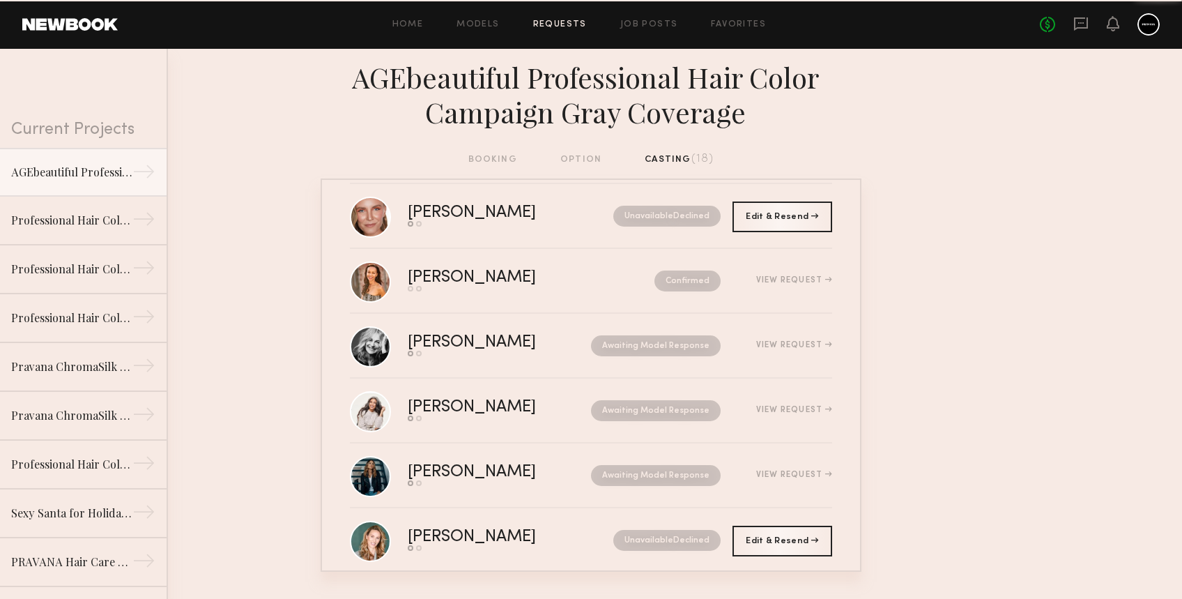
click at [513, 286] on div "Alessandra S." at bounding box center [501, 278] width 187 height 16
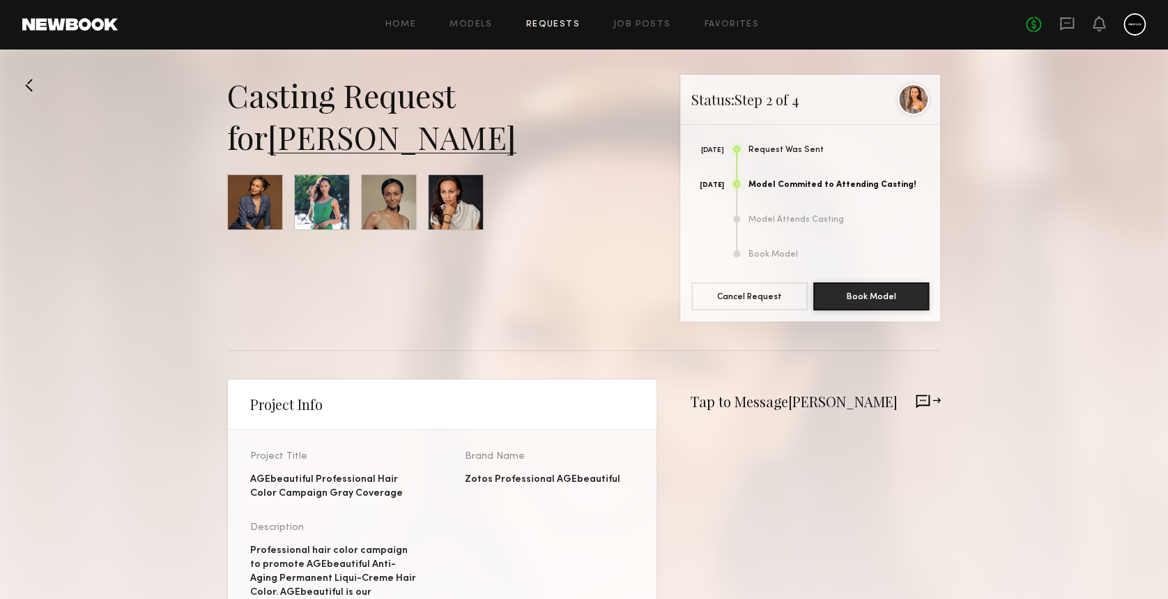
click at [399, 134] on link "Alessandra S." at bounding box center [392, 137] width 249 height 42
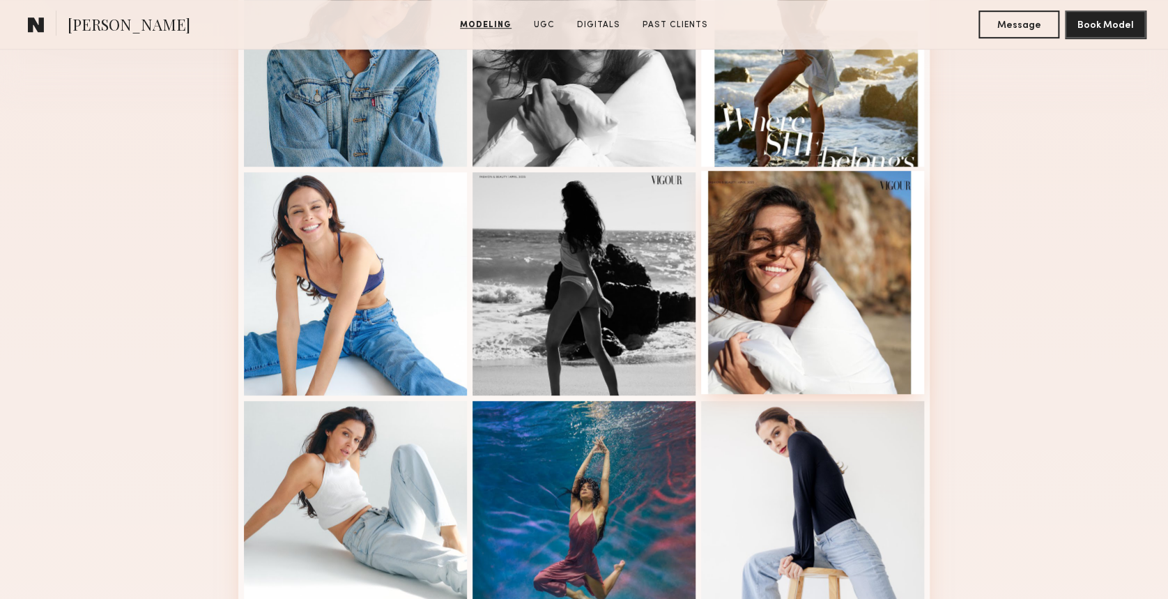
scroll to position [464, 0]
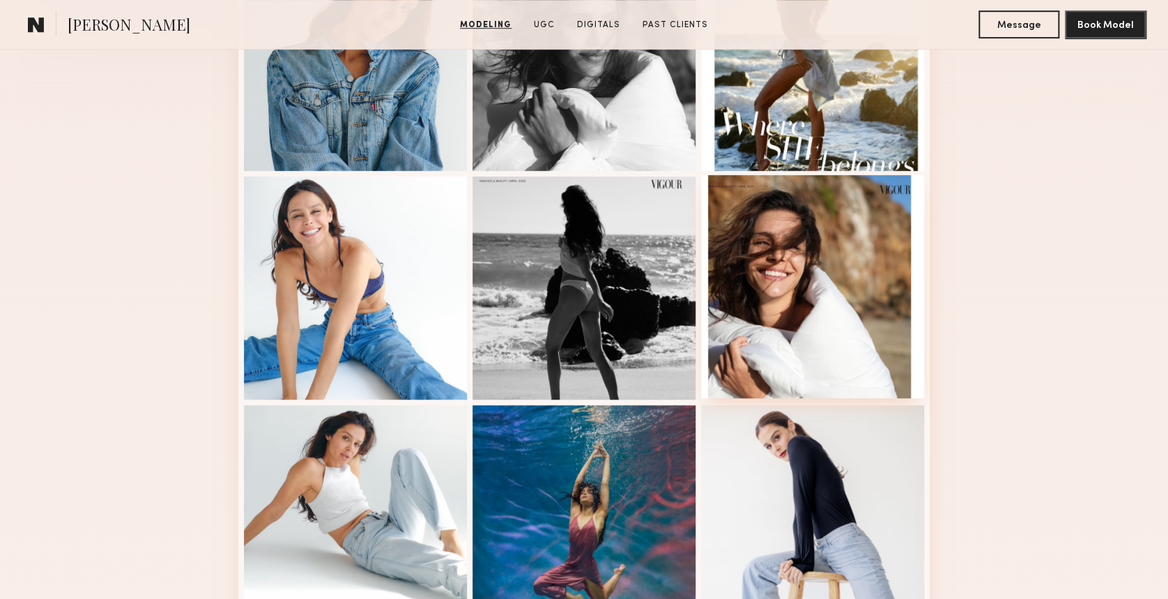
click at [763, 254] on div at bounding box center [812, 286] width 223 height 223
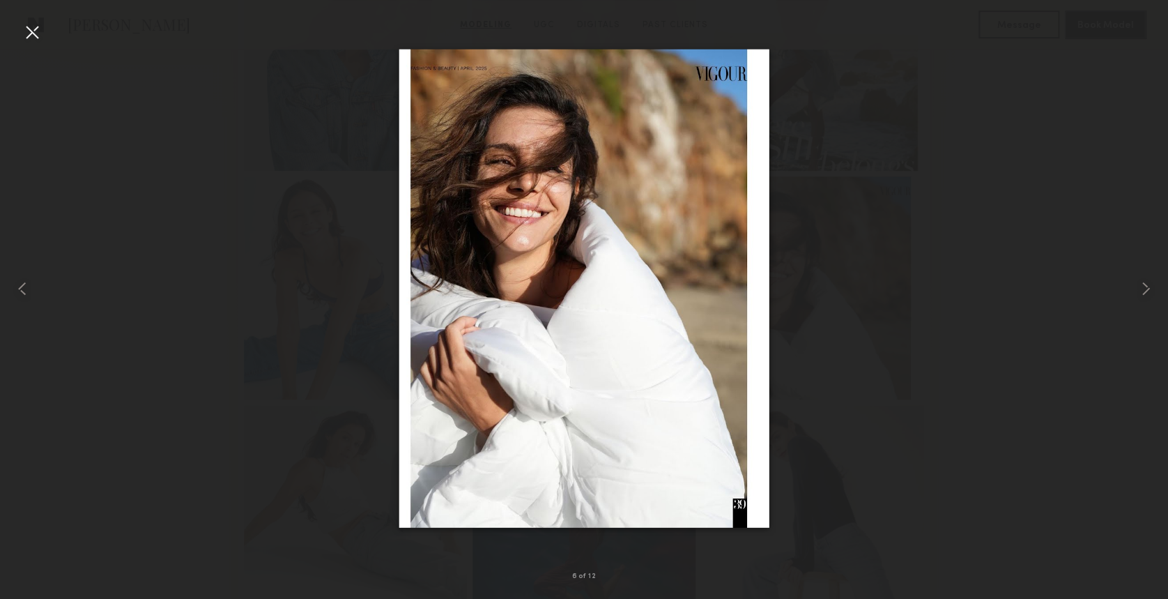
click at [33, 27] on div at bounding box center [32, 32] width 22 height 22
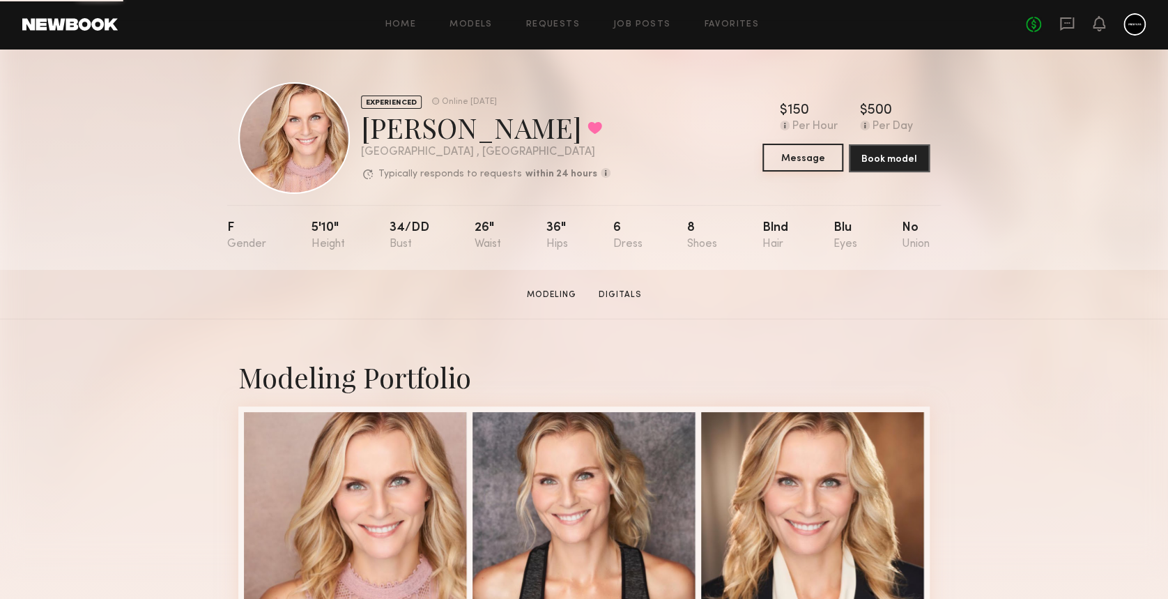
click at [811, 160] on button "Message" at bounding box center [803, 158] width 81 height 28
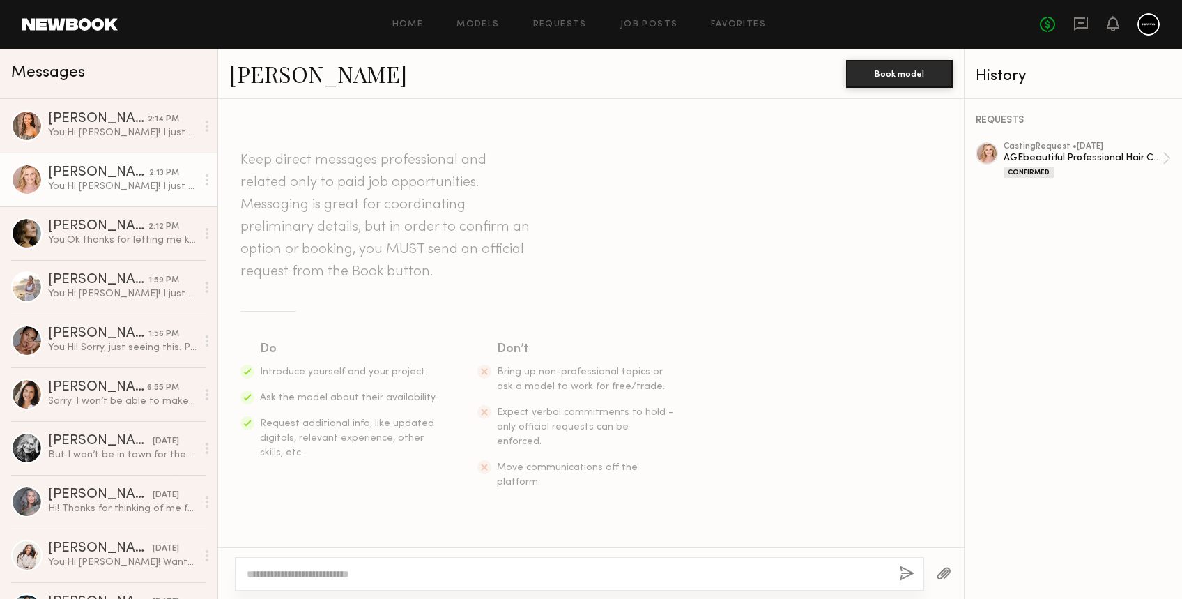
scroll to position [166, 0]
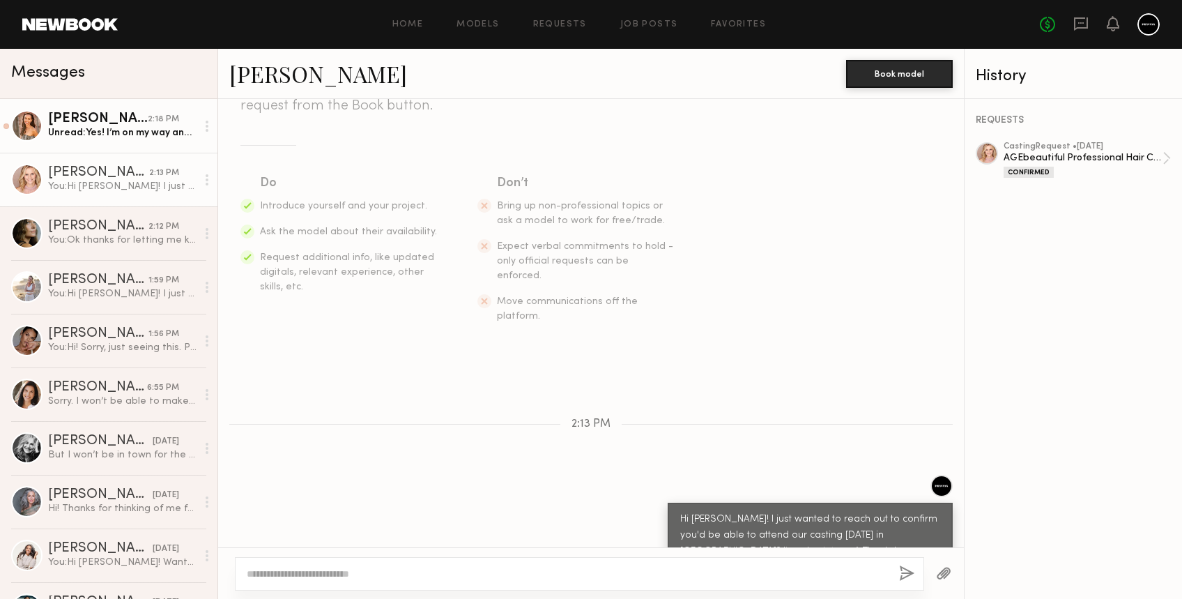
drag, startPoint x: 107, startPoint y: 132, endPoint x: 121, endPoint y: 149, distance: 22.2
click at [107, 132] on div "Unread: Yes! I’m on my way and probably arriving around 3pm. Thanks for checkin…" at bounding box center [122, 132] width 148 height 13
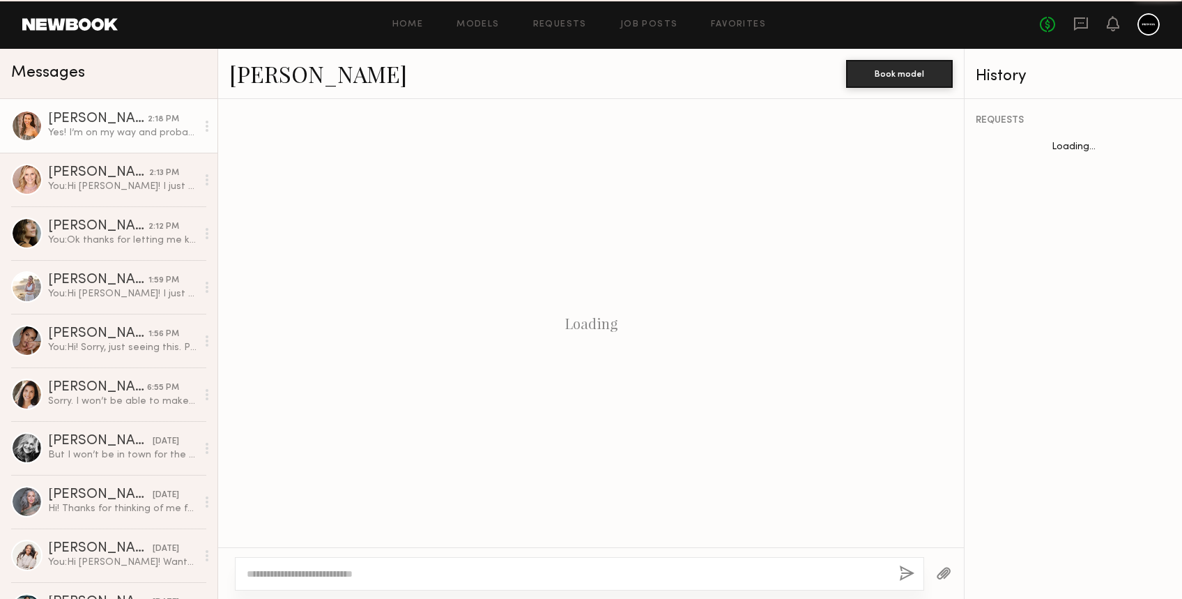
scroll to position [221, 0]
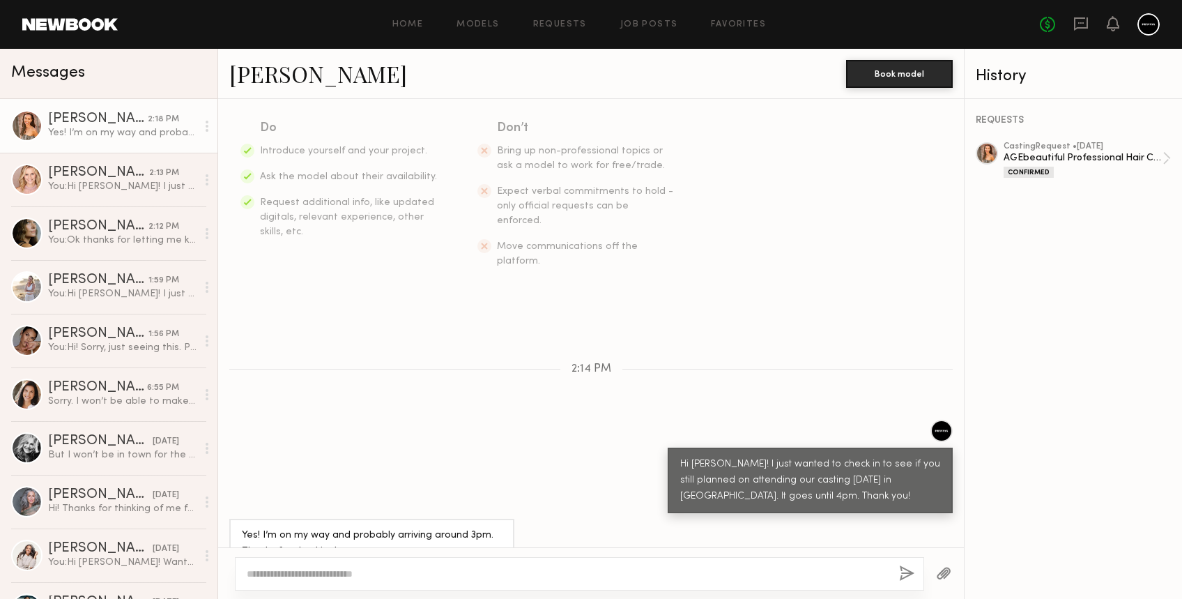
click at [463, 576] on textarea at bounding box center [567, 574] width 641 height 14
click at [549, 569] on textarea "**********" at bounding box center [567, 574] width 641 height 14
click at [446, 578] on textarea "**********" at bounding box center [567, 574] width 641 height 14
click at [544, 567] on textarea "**********" at bounding box center [567, 574] width 641 height 14
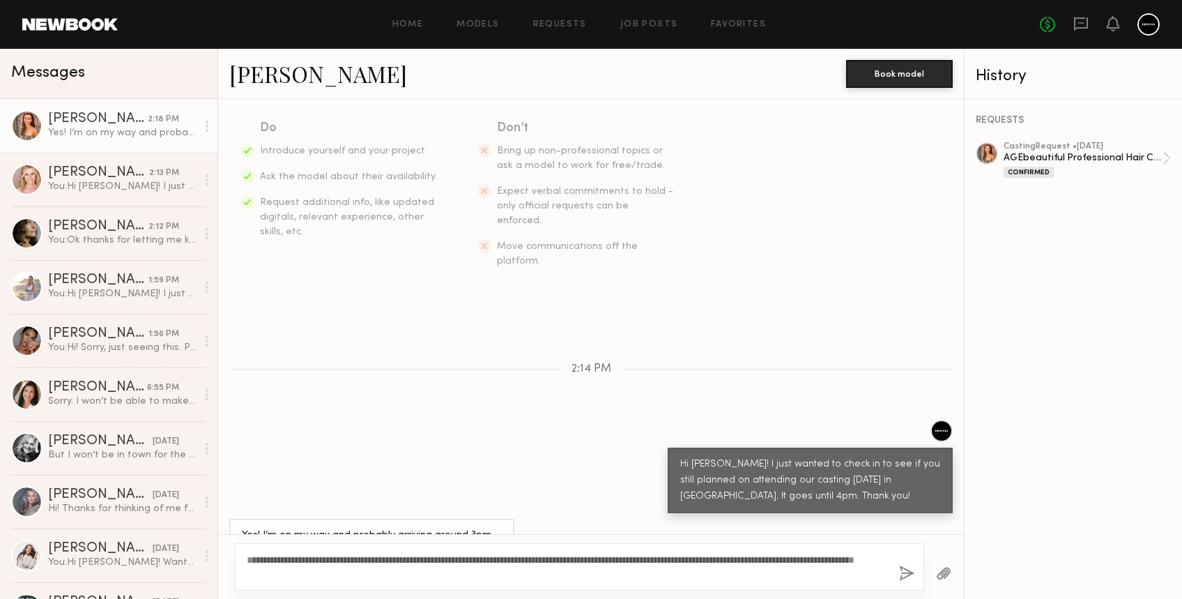
type textarea "**********"
click at [907, 569] on button "button" at bounding box center [906, 573] width 15 height 17
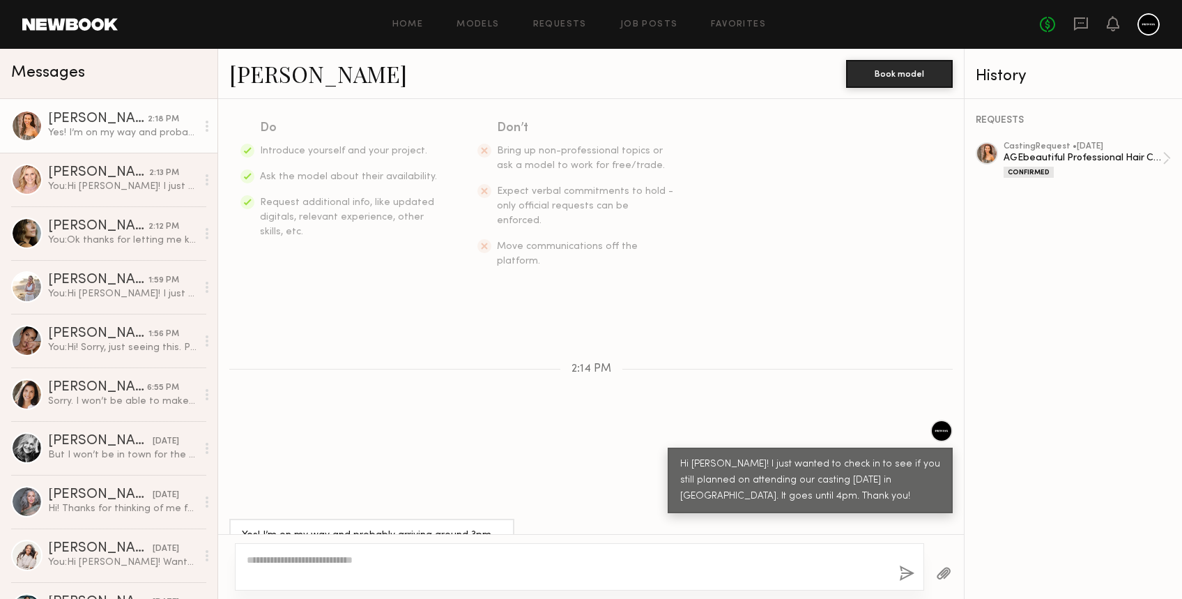
scroll to position [428, 0]
